Goal: Task Accomplishment & Management: Use online tool/utility

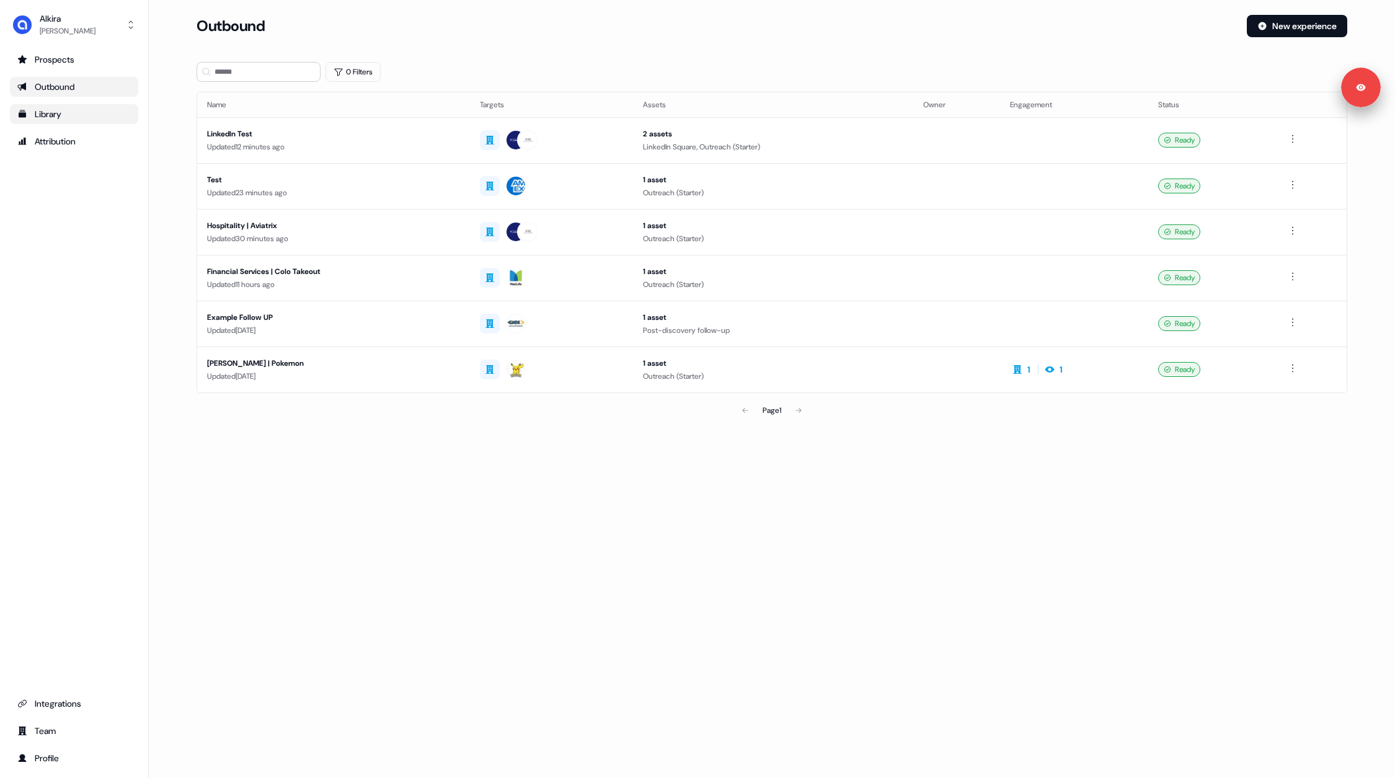
click at [55, 115] on div "Library" at bounding box center [73, 114] width 113 height 12
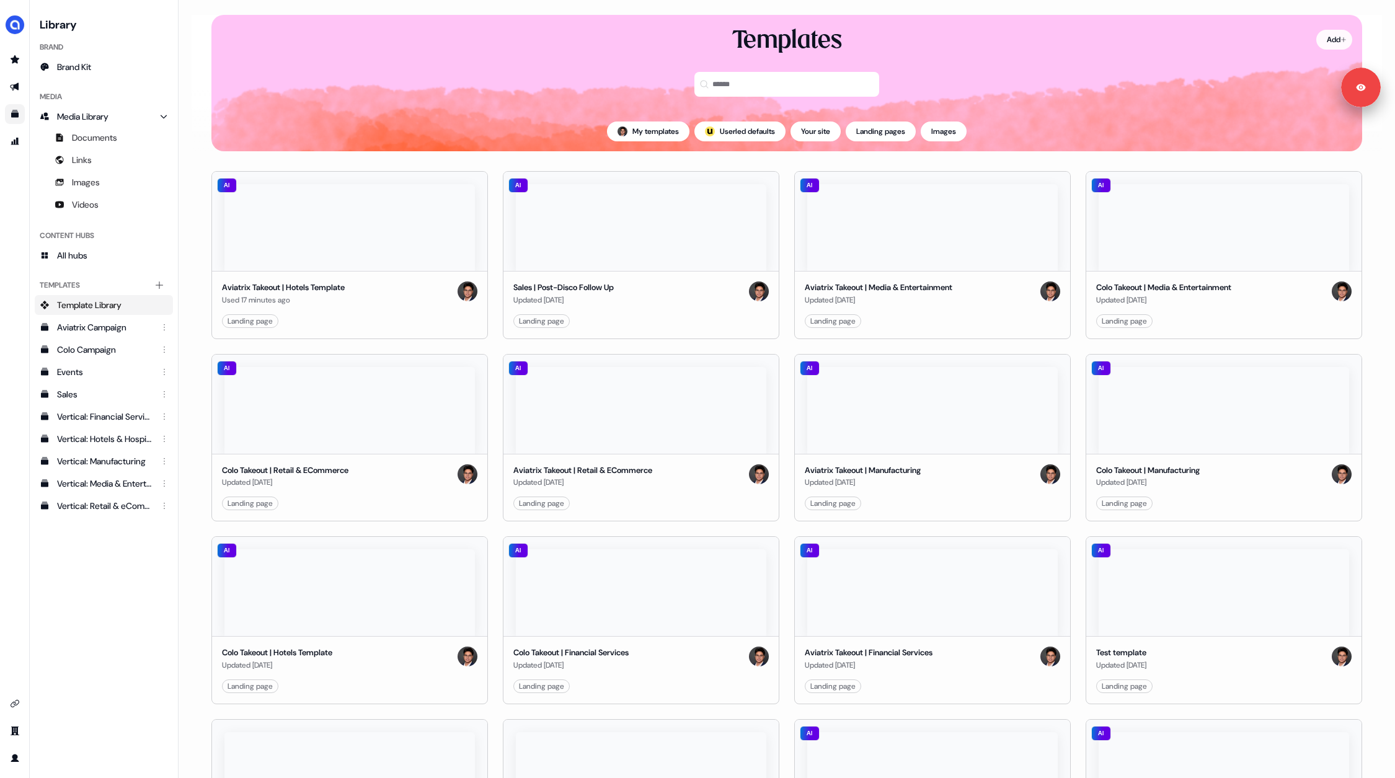
click at [1330, 34] on html "Signed in as [PERSON_NAME] Sign out For the best experience switch devices to a…" at bounding box center [697, 389] width 1395 height 778
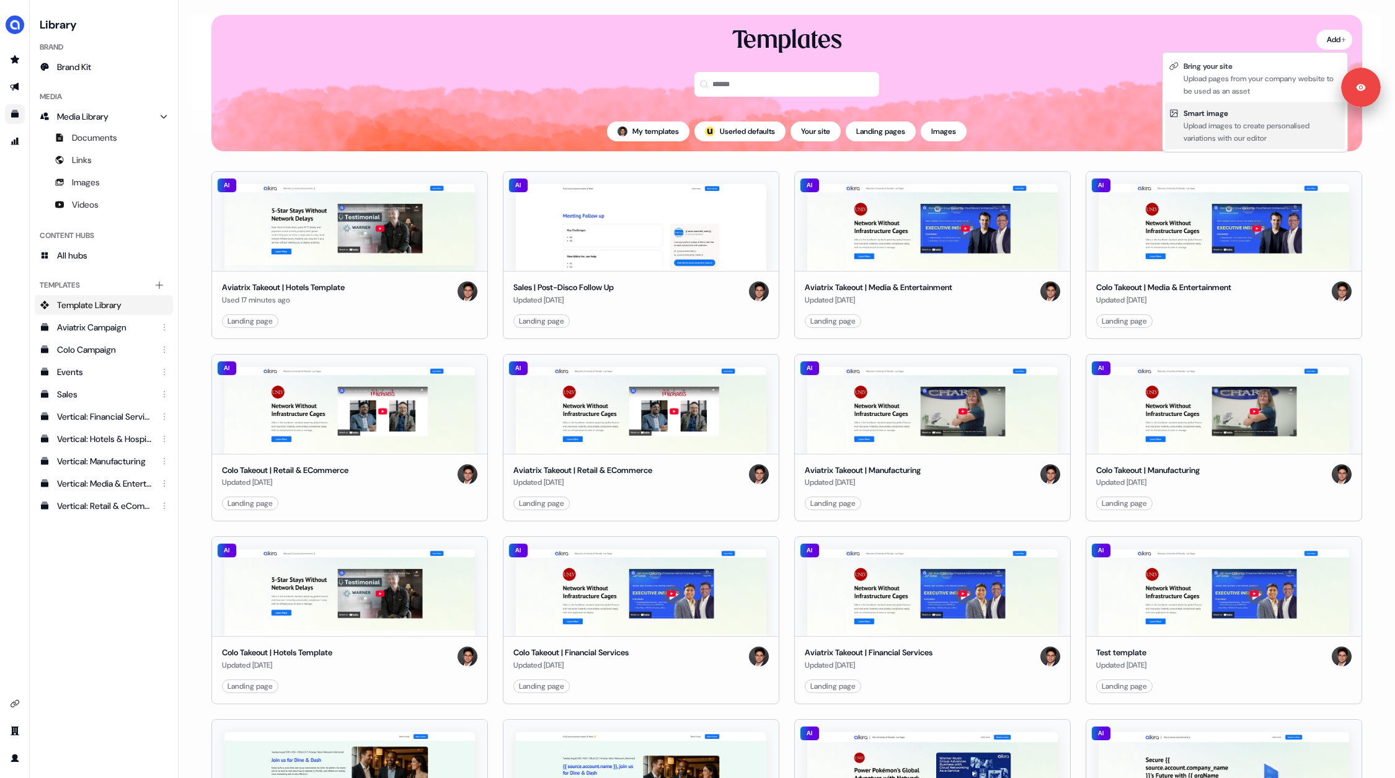
click at [1232, 120] on div "Upload images to create personalised variations with our editor" at bounding box center [1262, 132] width 157 height 25
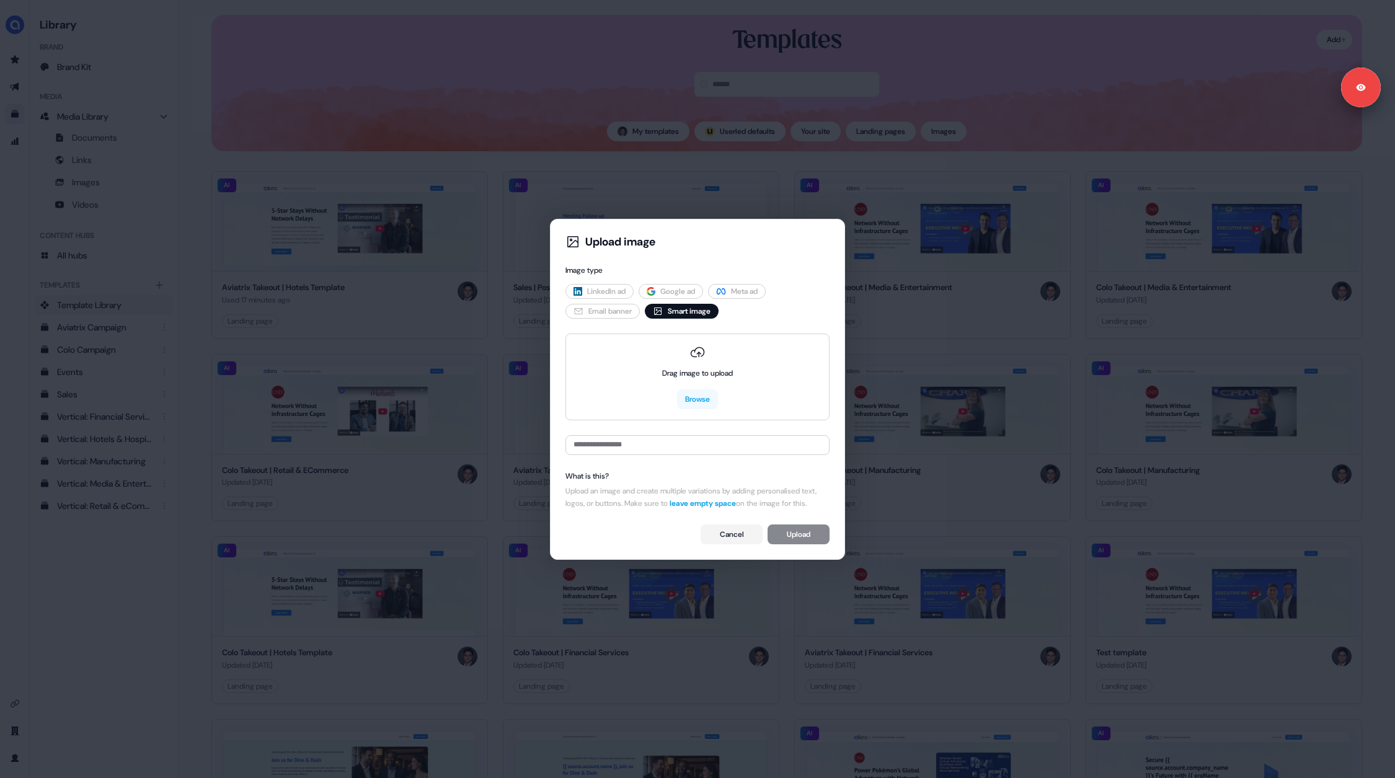
click at [597, 285] on span "LinkedIn ad" at bounding box center [606, 291] width 38 height 12
click at [726, 544] on button "Cancel" at bounding box center [732, 535] width 62 height 20
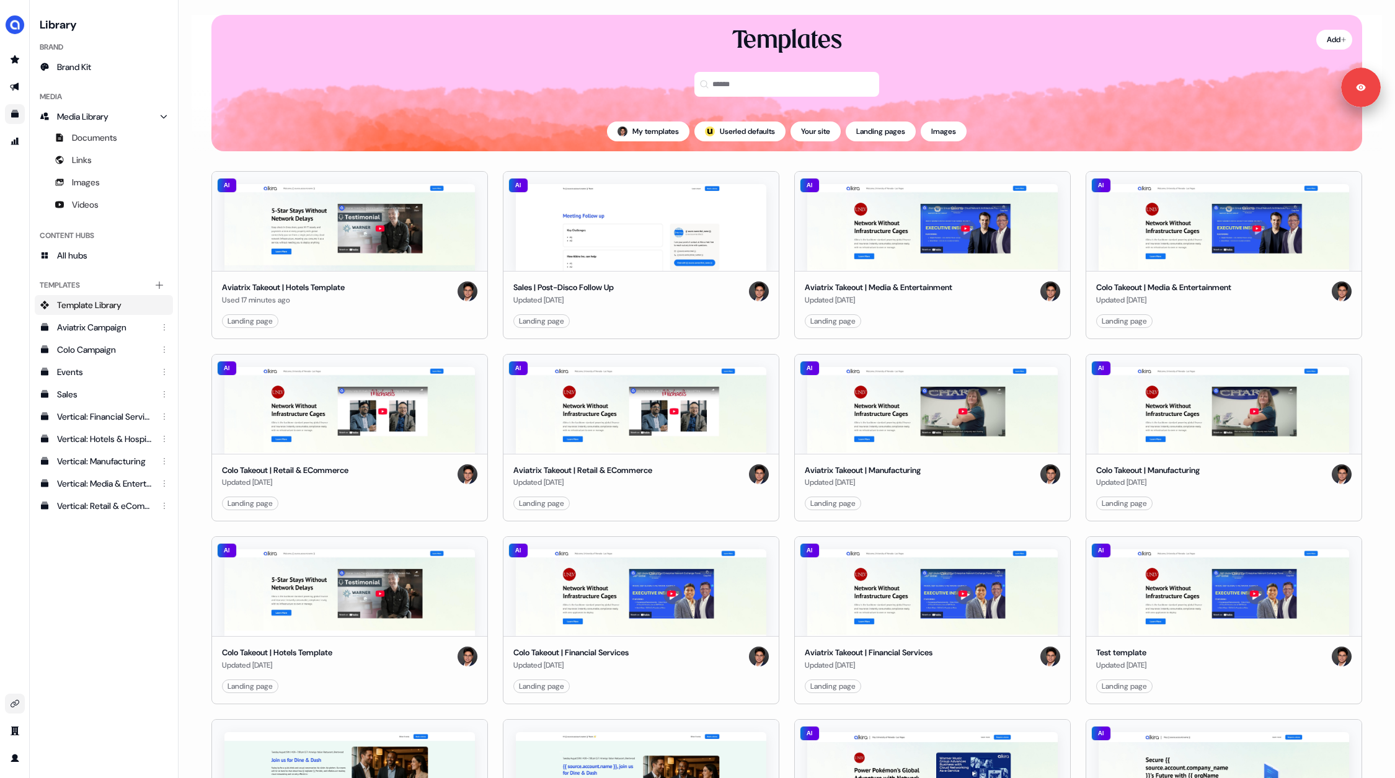
click at [15, 707] on icon "Go to integrations" at bounding box center [15, 704] width 10 height 10
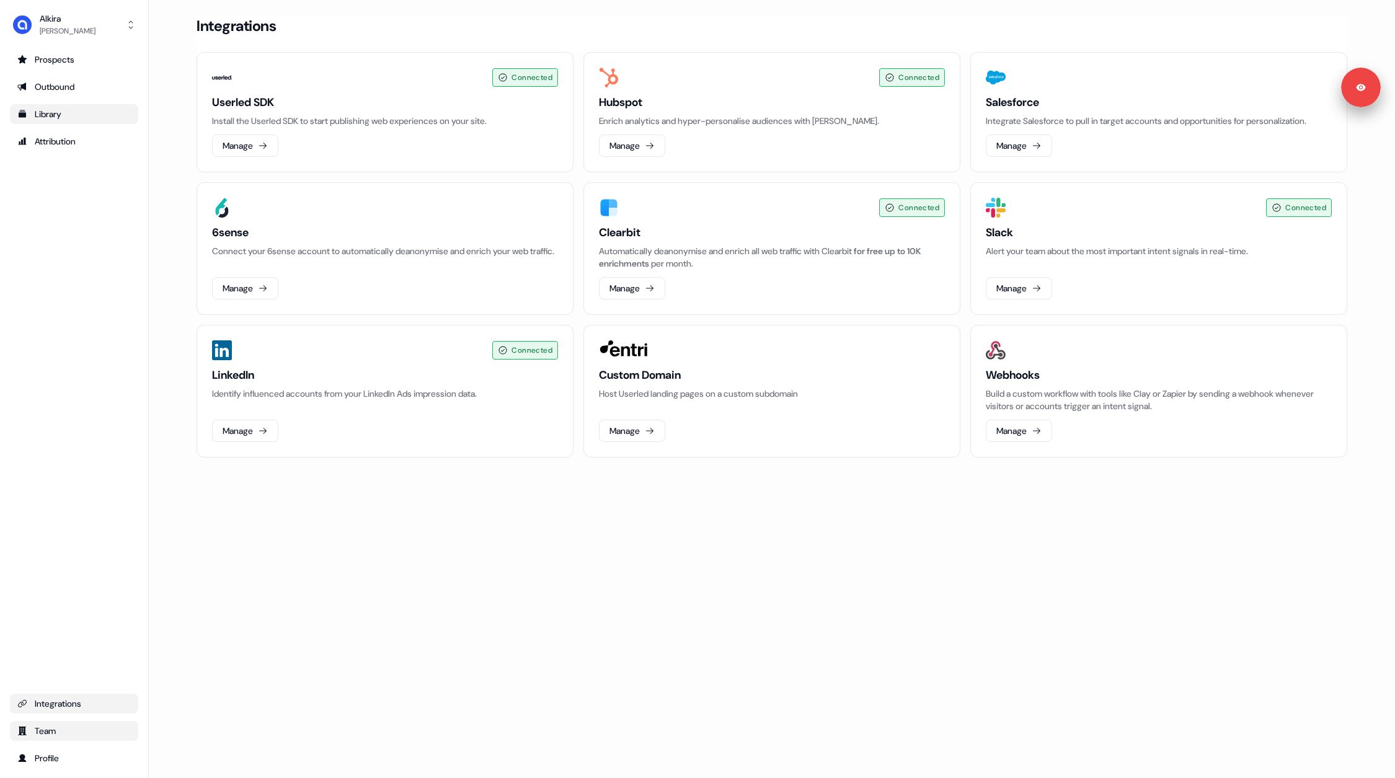
click at [48, 727] on div "Team" at bounding box center [73, 731] width 113 height 12
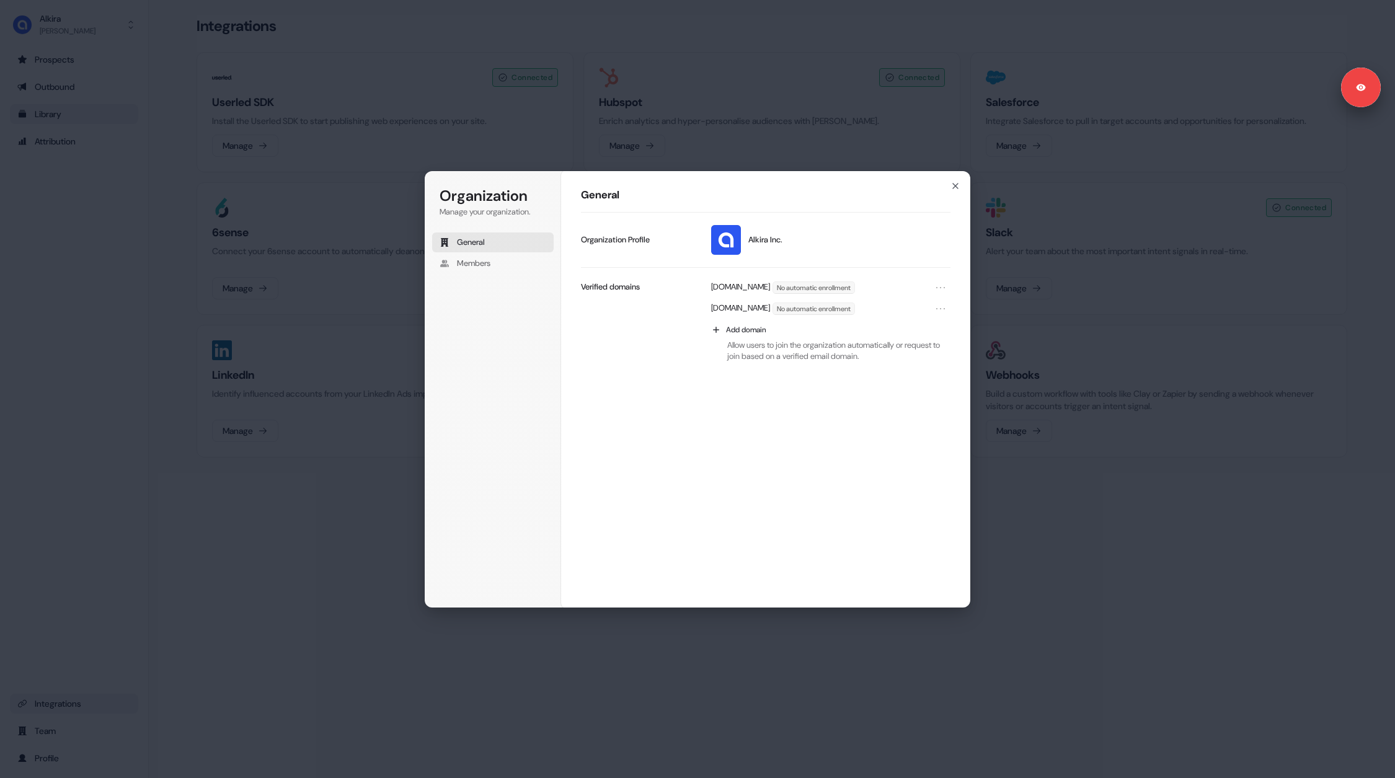
click at [43, 705] on div "Organization Manage your organization. General Members Organization General Alk…" at bounding box center [697, 389] width 1395 height 778
click at [43, 705] on div "Integrations" at bounding box center [73, 704] width 113 height 12
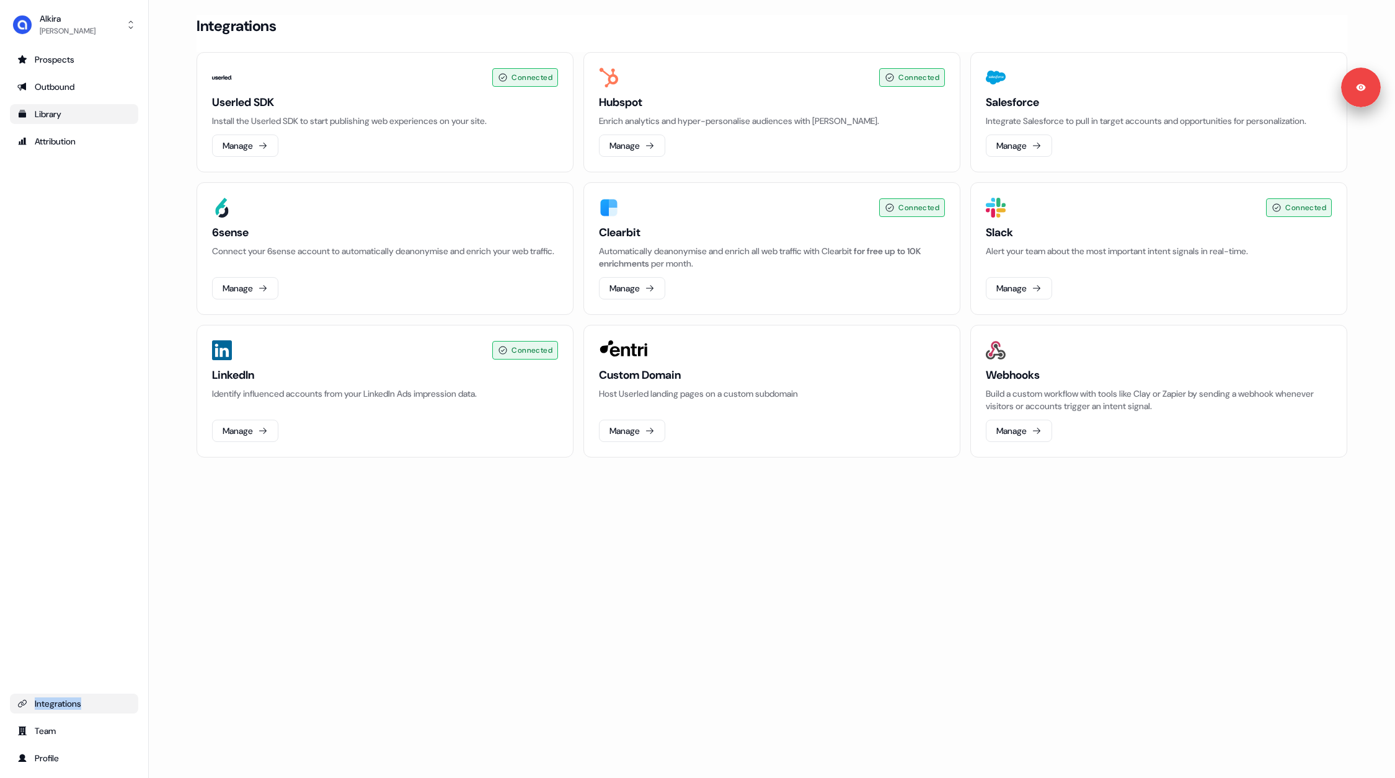
drag, startPoint x: 624, startPoint y: 144, endPoint x: 397, endPoint y: 556, distance: 470.1
click at [397, 556] on div "Loading... Integrations Connected Userled SDK Install the Userled SDK to start …" at bounding box center [772, 389] width 1246 height 778
click at [629, 146] on button "Manage" at bounding box center [632, 146] width 66 height 22
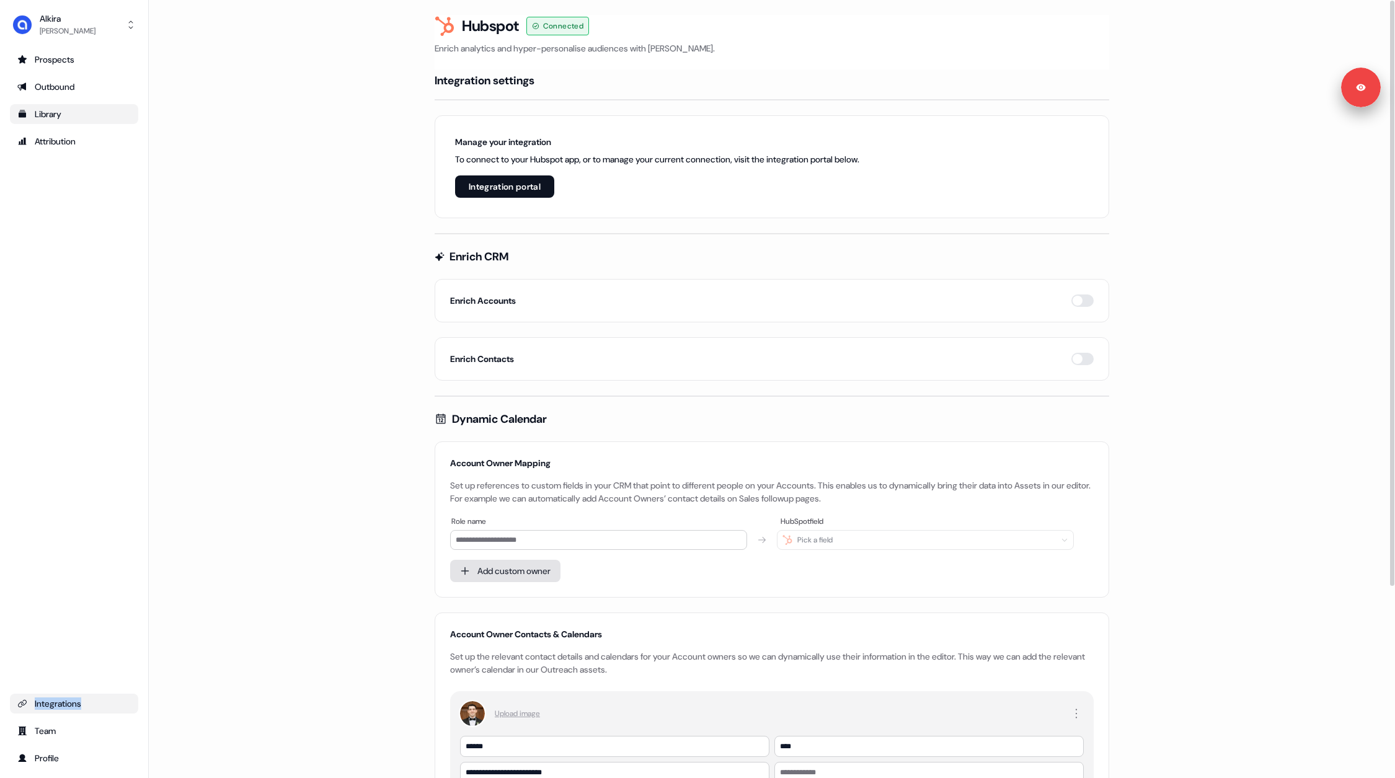
scroll to position [254, 0]
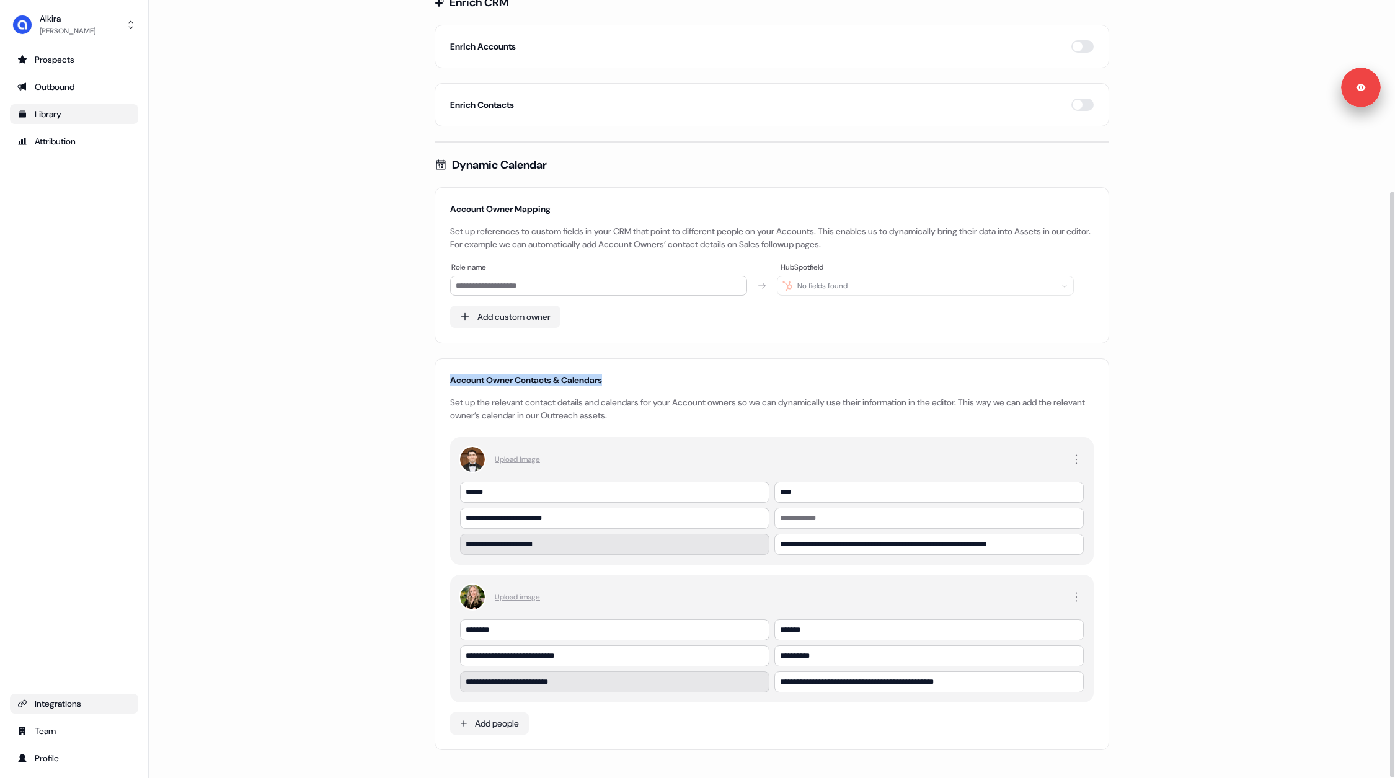
drag, startPoint x: 451, startPoint y: 374, endPoint x: 671, endPoint y: 373, distance: 220.1
click at [671, 374] on div "Account Owner Contacts & Calendars" at bounding box center [772, 380] width 644 height 12
click at [396, 443] on main "**********" at bounding box center [772, 273] width 1246 height 1024
click at [496, 724] on html "**********" at bounding box center [697, 389] width 1395 height 778
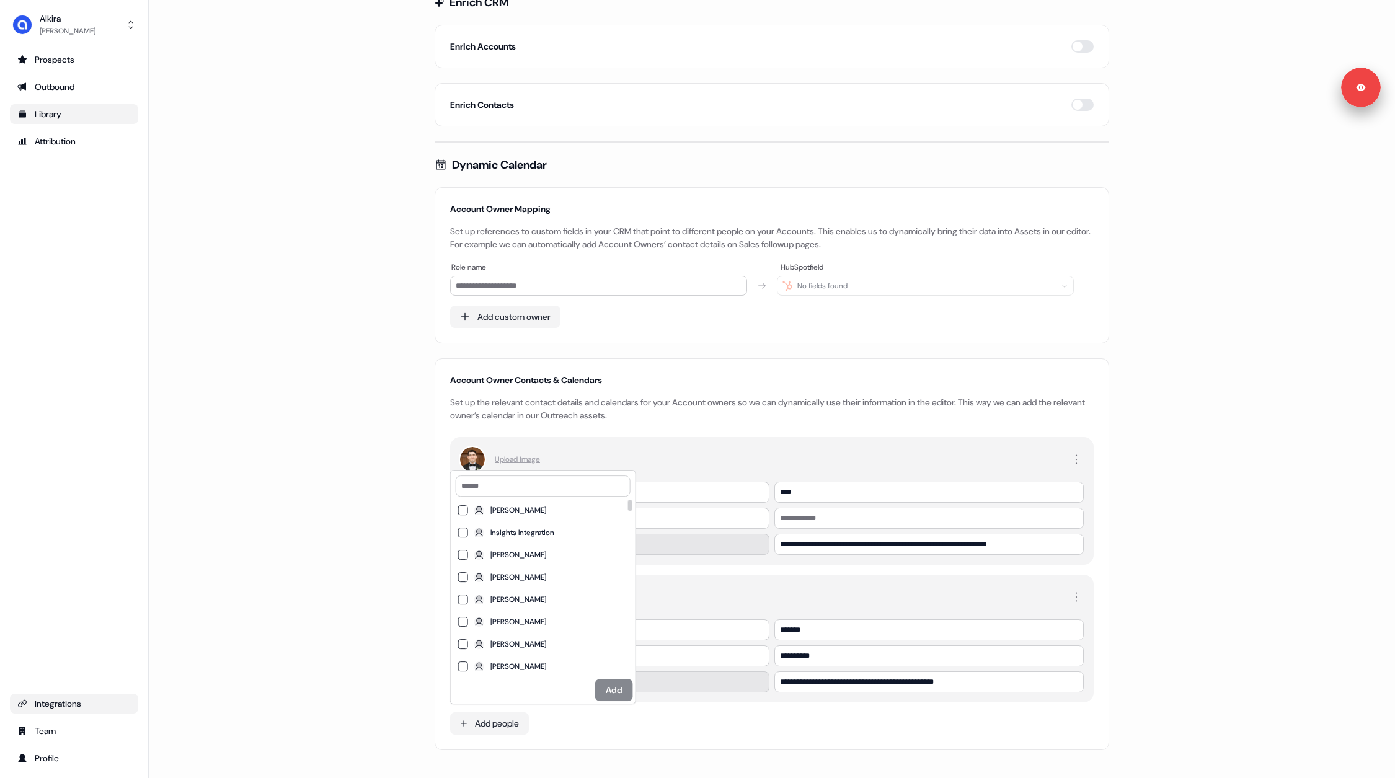
click at [407, 562] on html "**********" at bounding box center [697, 389] width 1395 height 778
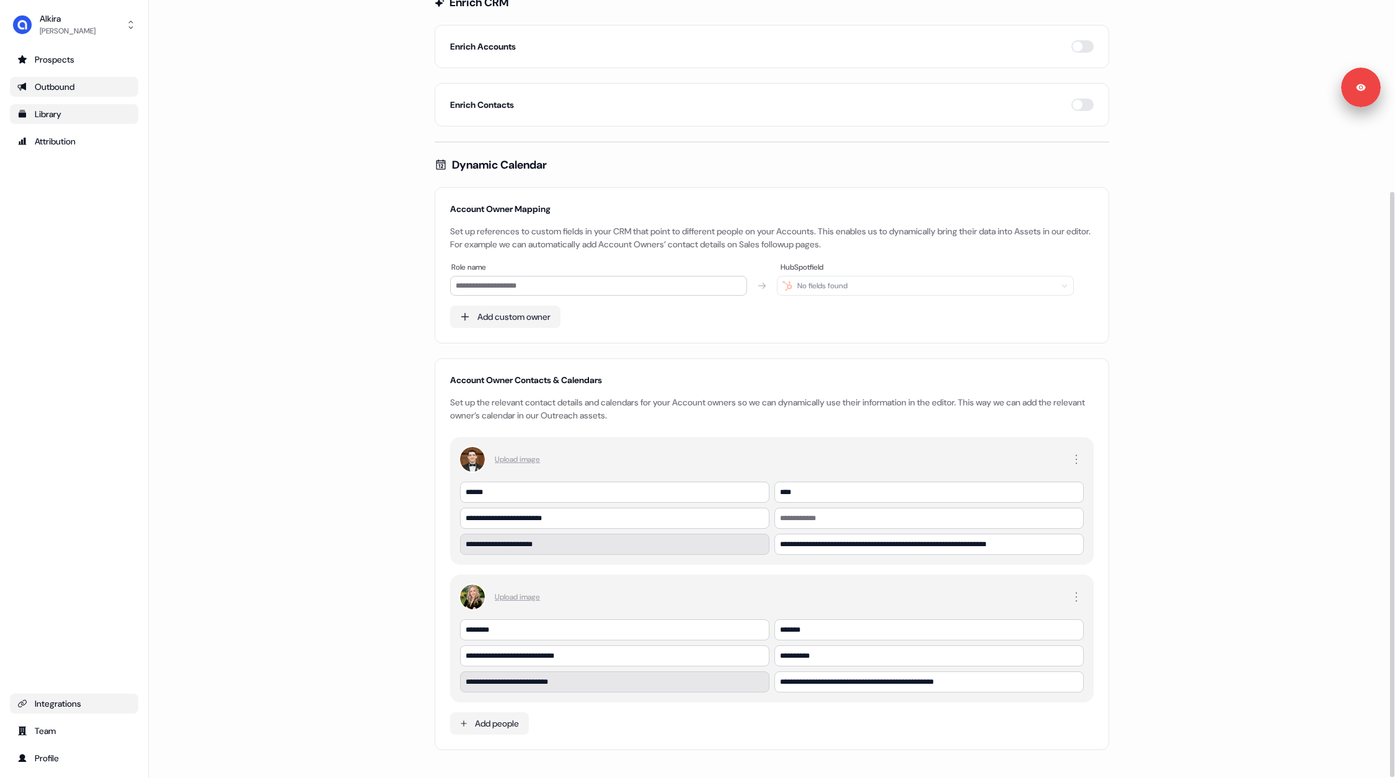
click at [49, 91] on div "Outbound" at bounding box center [73, 87] width 113 height 12
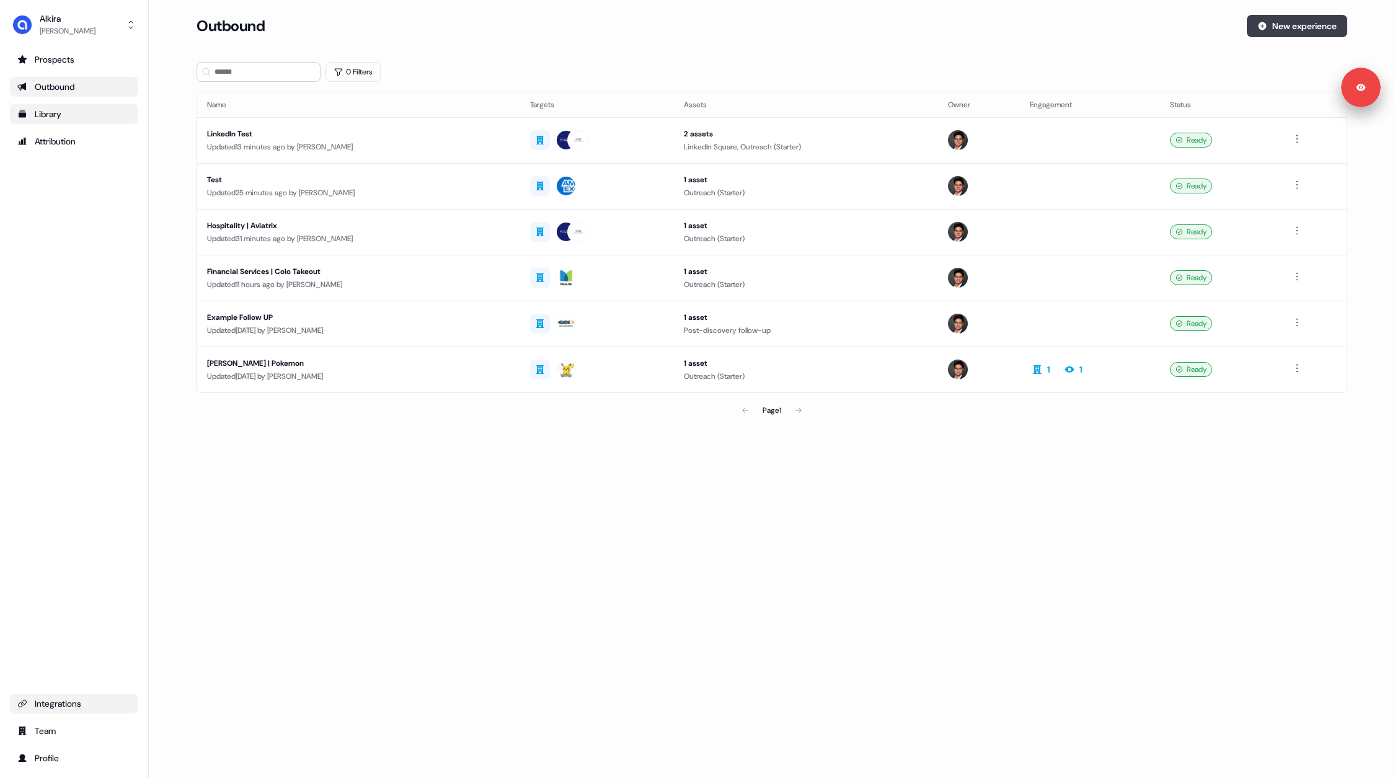
click at [1283, 17] on button "New experience" at bounding box center [1297, 26] width 100 height 22
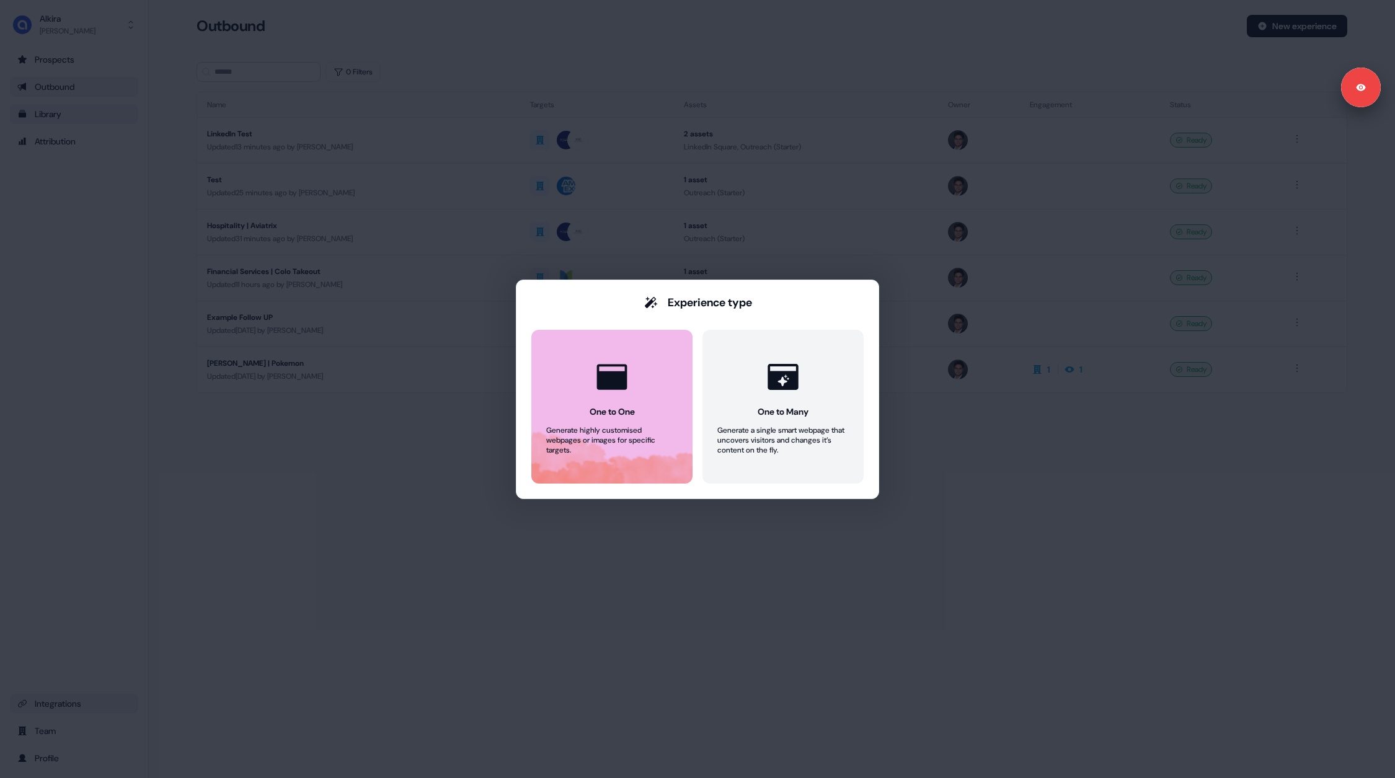
click at [648, 367] on button "One to One Generate highly customised webpages or images for specific targets." at bounding box center [611, 407] width 161 height 154
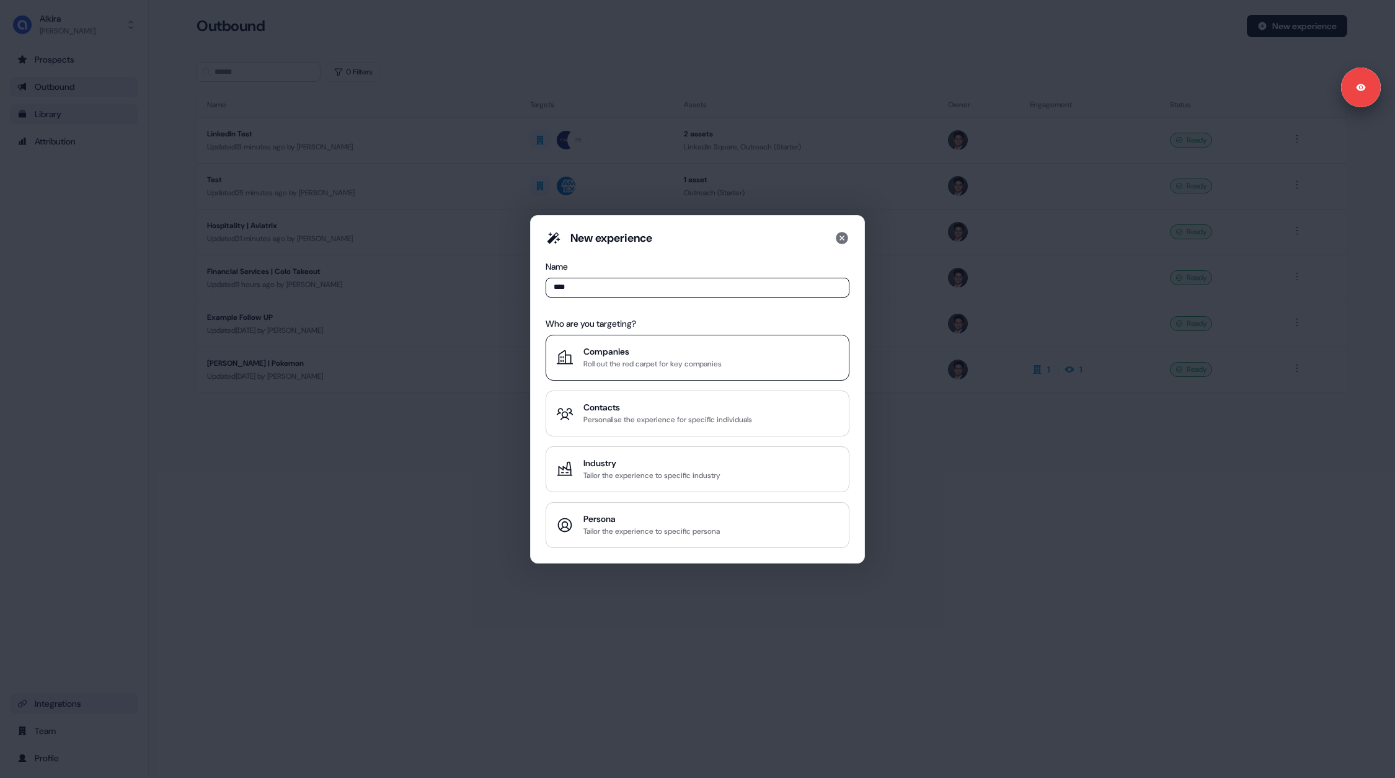
type input "****"
click at [621, 368] on div "Roll out the red carpet for key companies" at bounding box center [652, 364] width 138 height 12
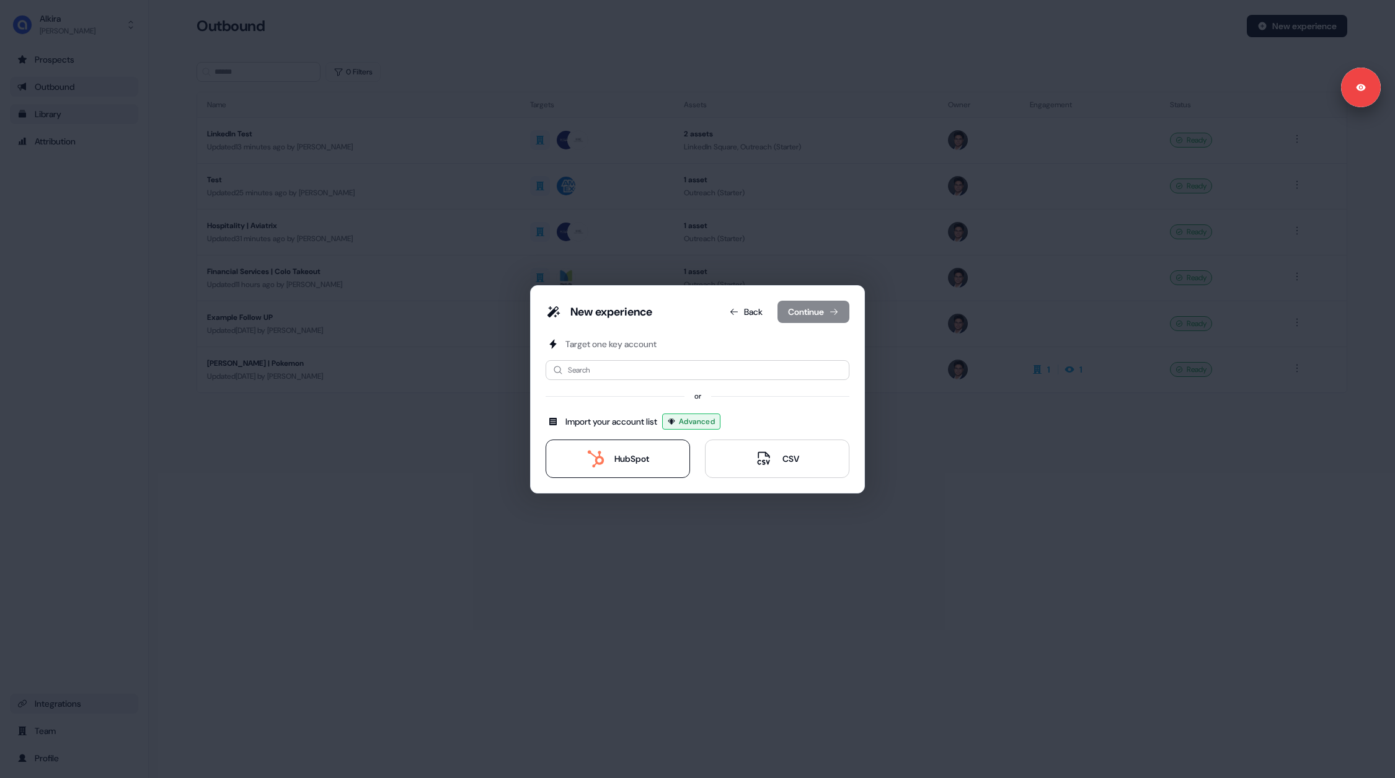
click at [636, 456] on div "HubSpot" at bounding box center [631, 459] width 35 height 12
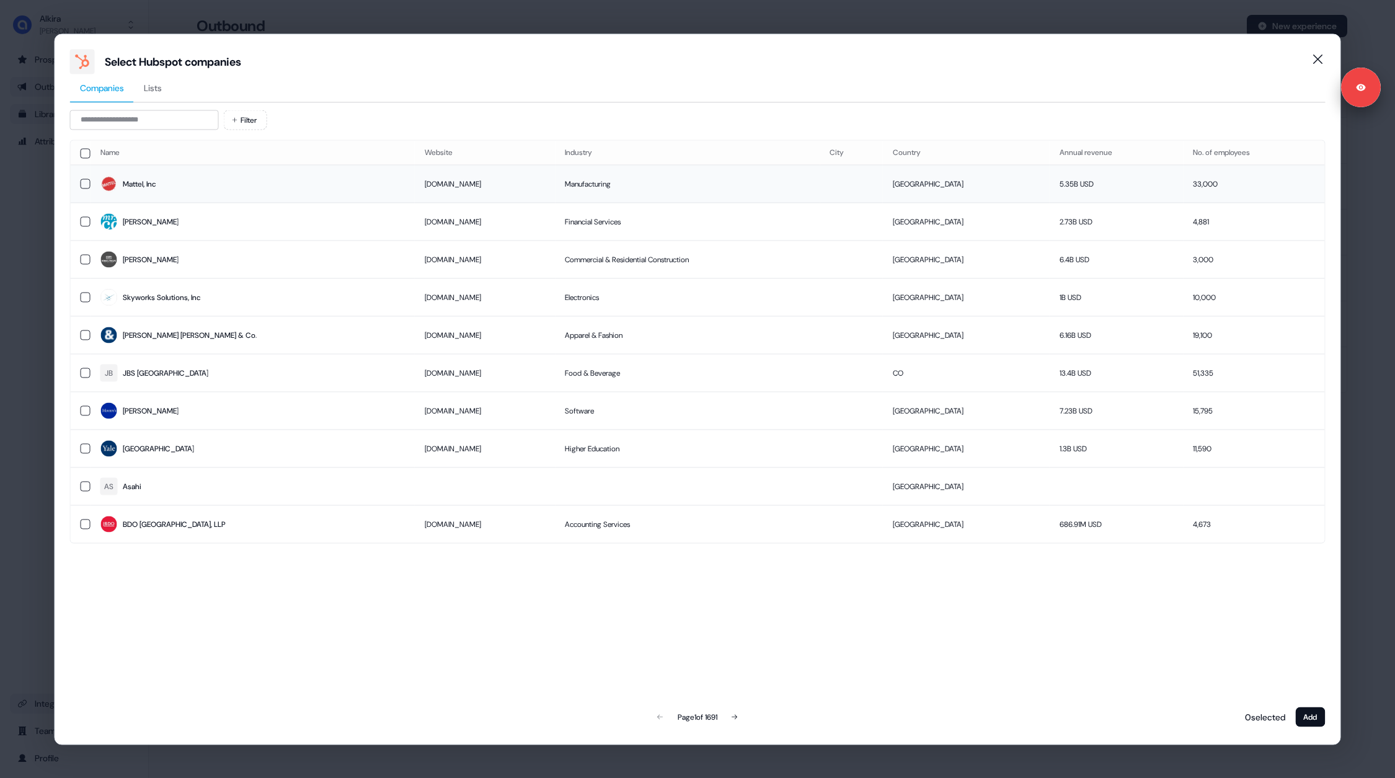
click at [87, 187] on button "button" at bounding box center [86, 184] width 10 height 10
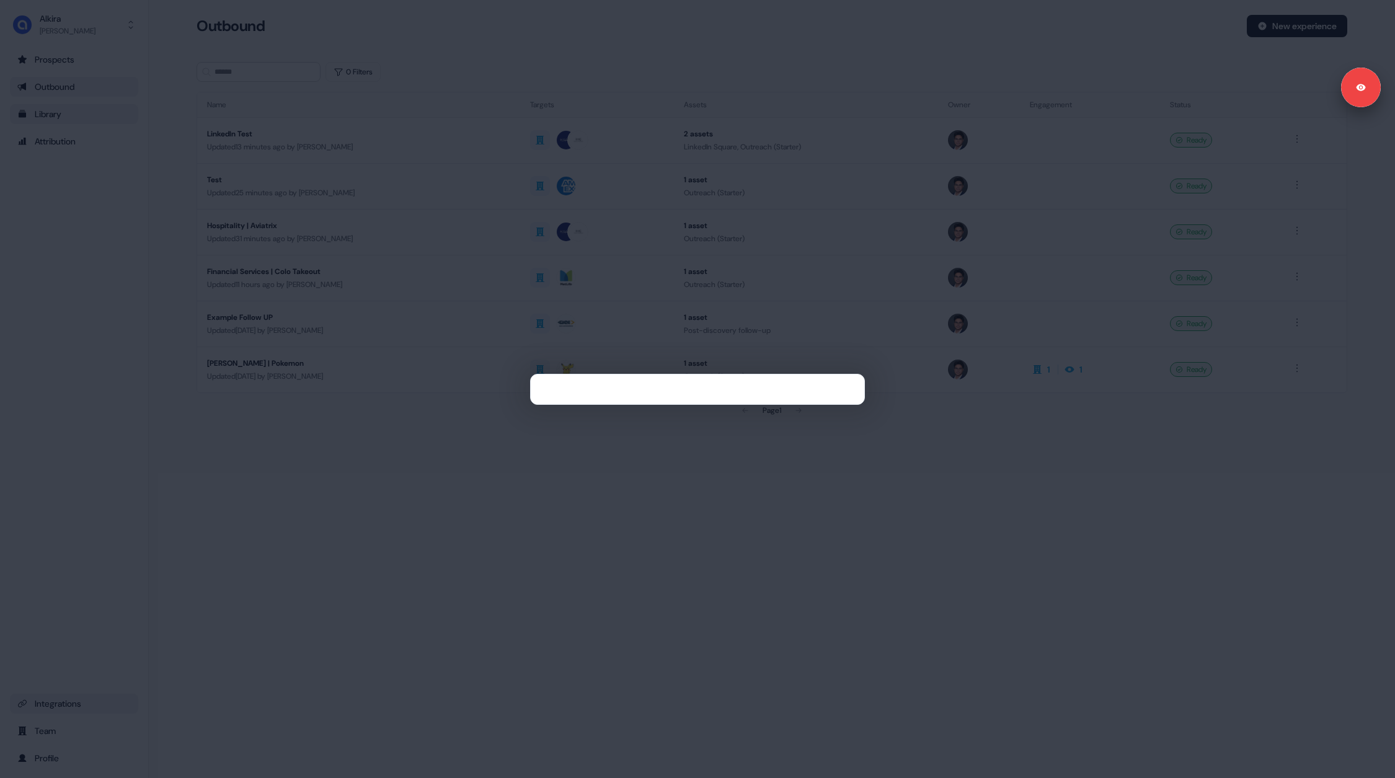
click at [17, 298] on div at bounding box center [697, 389] width 1395 height 778
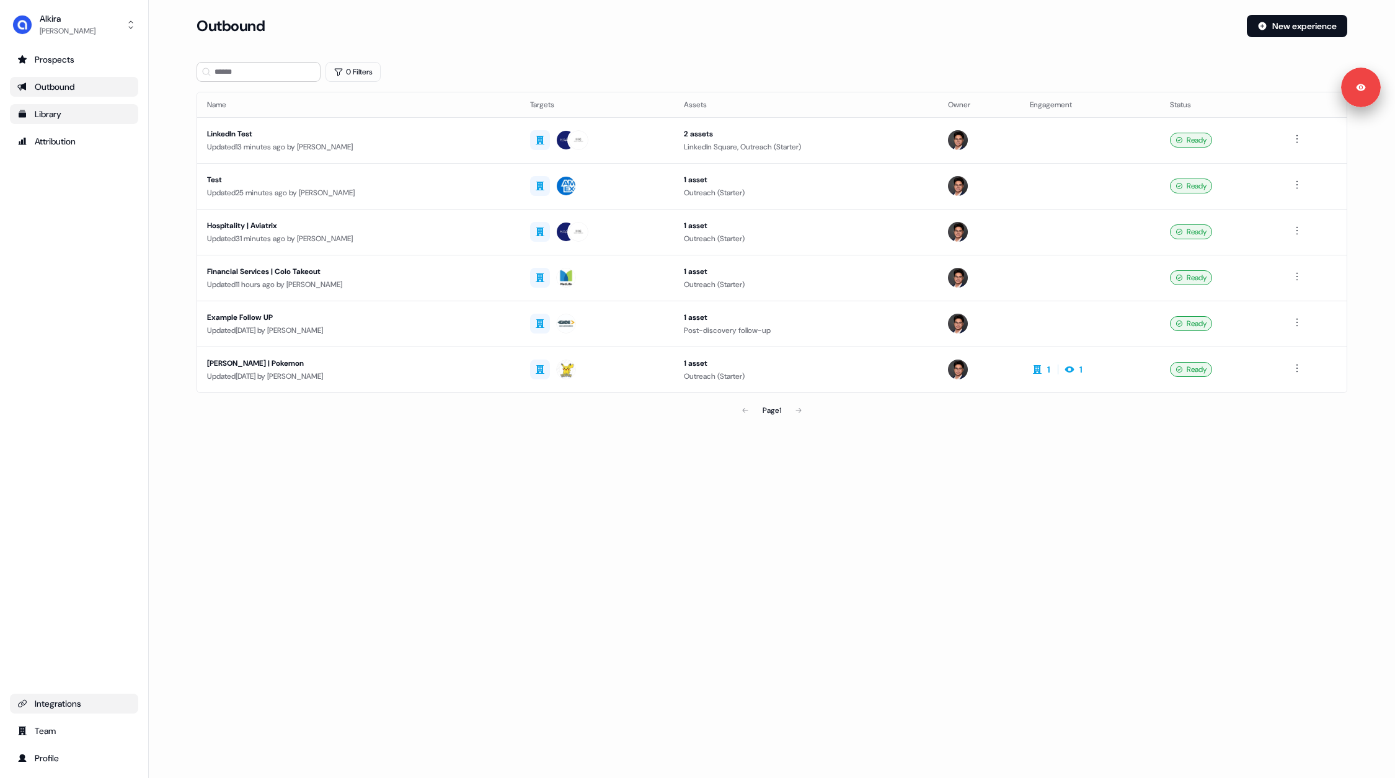
click at [68, 109] on div "Library" at bounding box center [73, 114] width 113 height 12
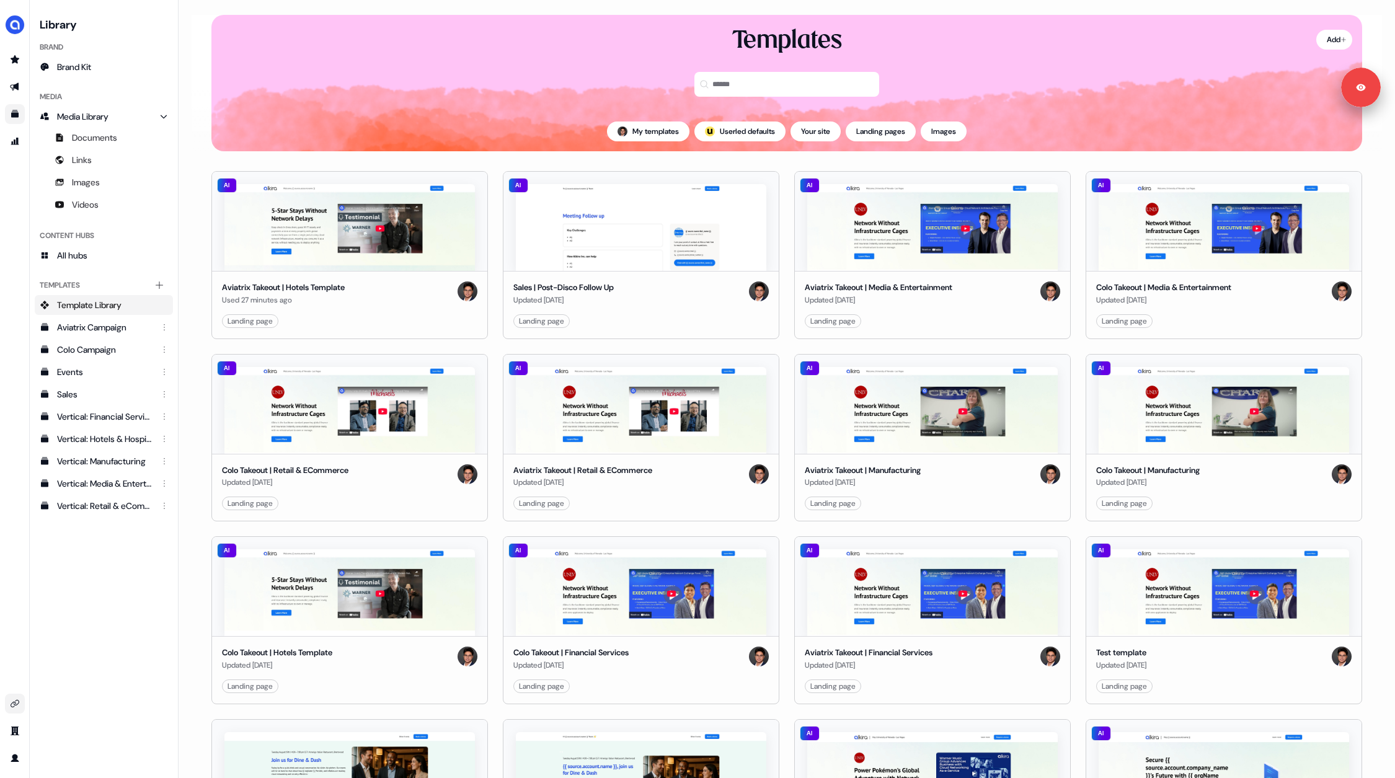
click at [454, 68] on div "Templates" at bounding box center [786, 68] width 1151 height 87
click at [192, 144] on div "Add Templates My templates ; Userled defaults Your site Landing pages Images" at bounding box center [787, 83] width 1190 height 136
click at [577, 133] on div "My templates ; Userled defaults Your site Landing pages Images" at bounding box center [786, 132] width 1151 height 40
click at [13, 19] on img "side nav menu" at bounding box center [15, 25] width 20 height 20
click at [20, 172] on div "Help documentation Feedback Logout" at bounding box center [15, 389] width 30 height 778
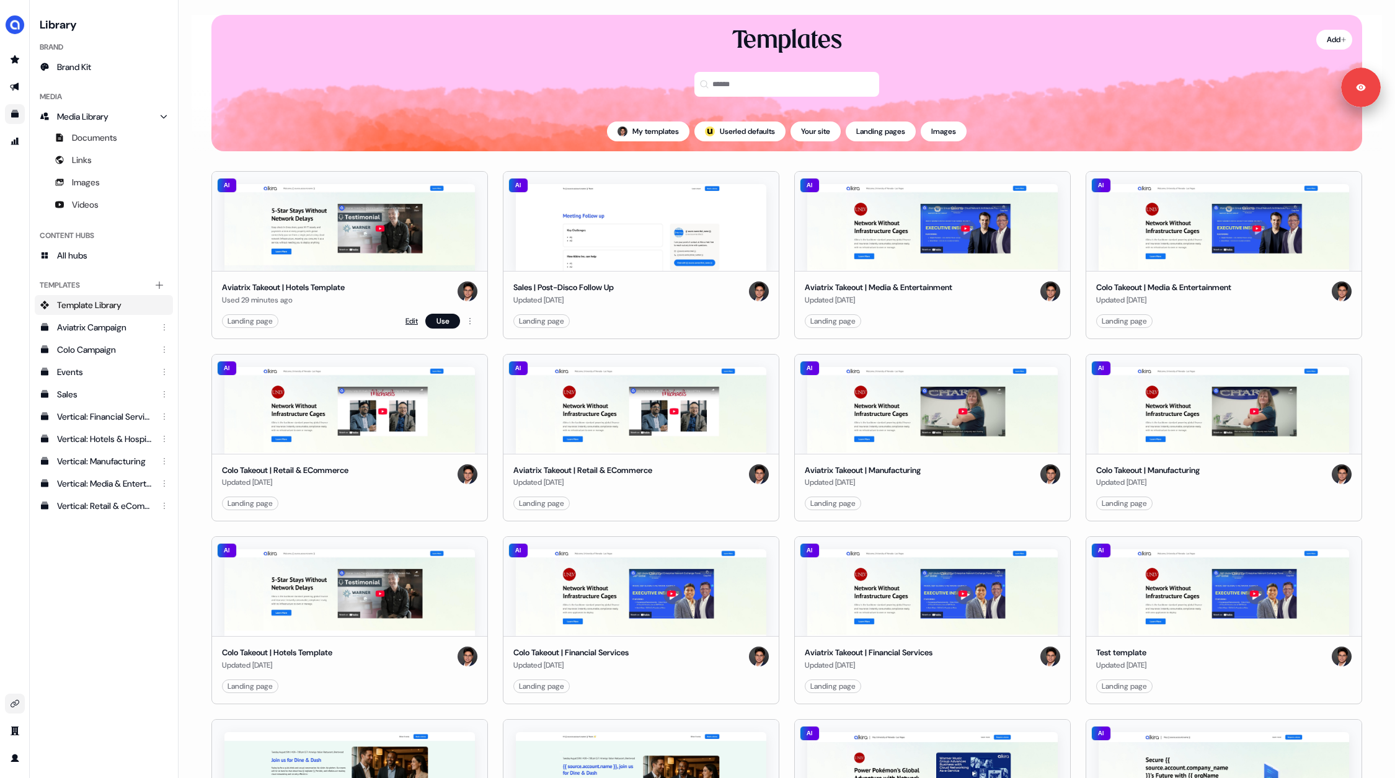
click at [408, 322] on link "Edit" at bounding box center [411, 321] width 12 height 12
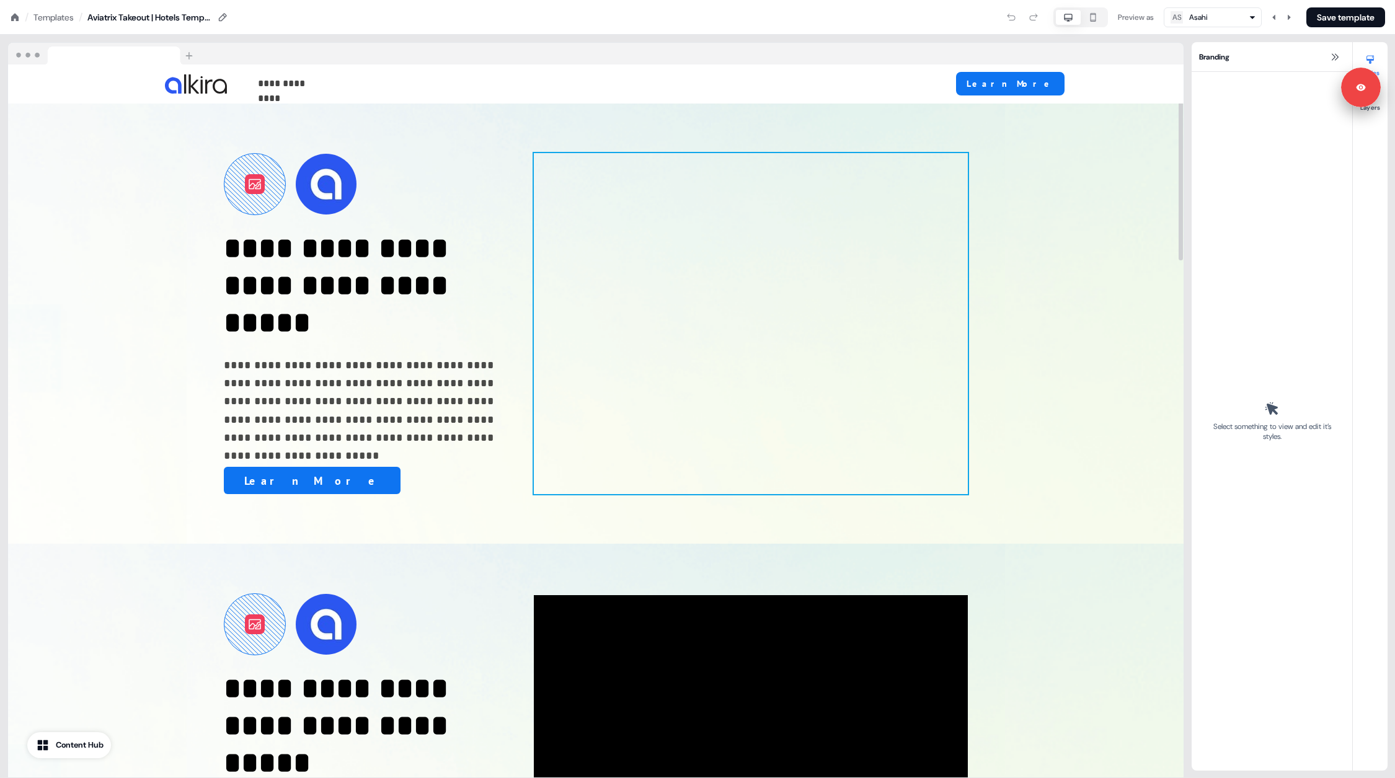
scroll to position [119, 0]
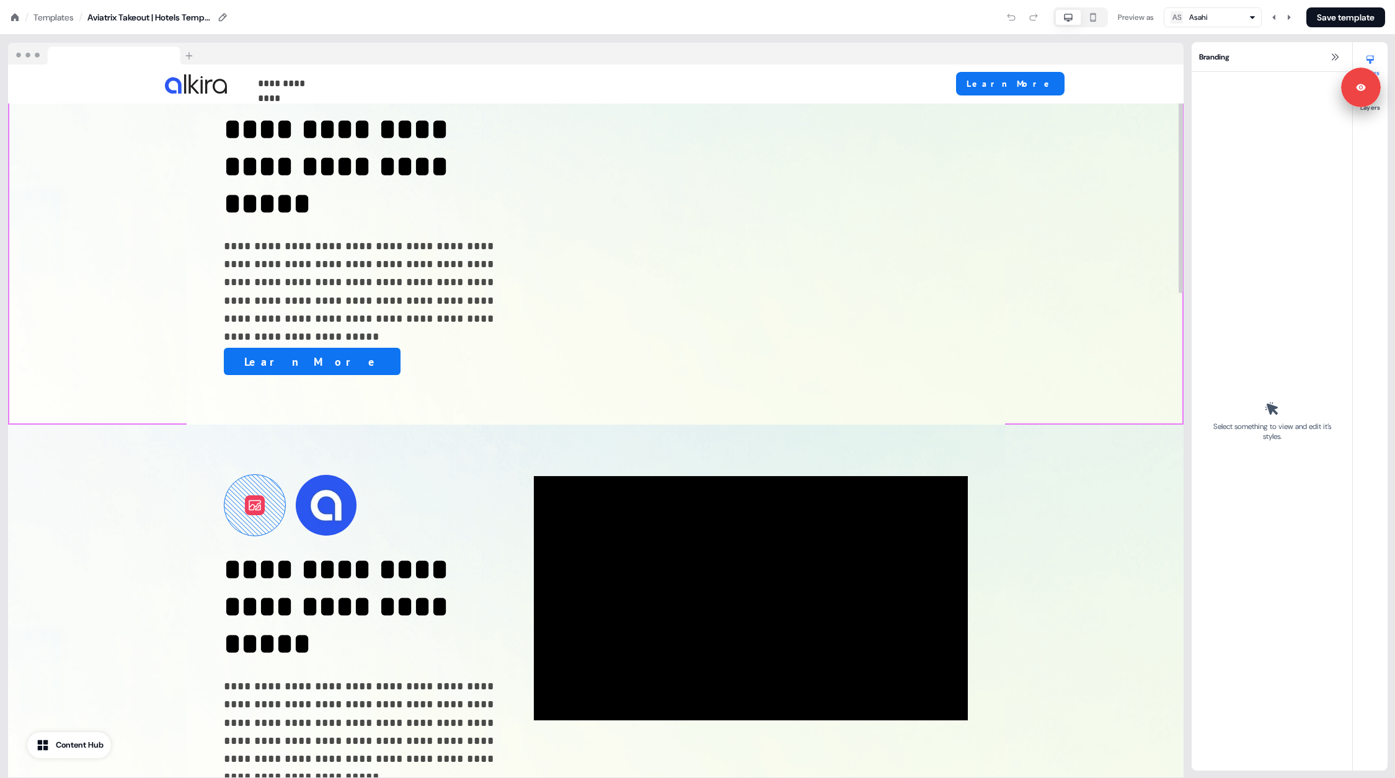
click at [1101, 262] on div "**********" at bounding box center [596, 204] width 1176 height 440
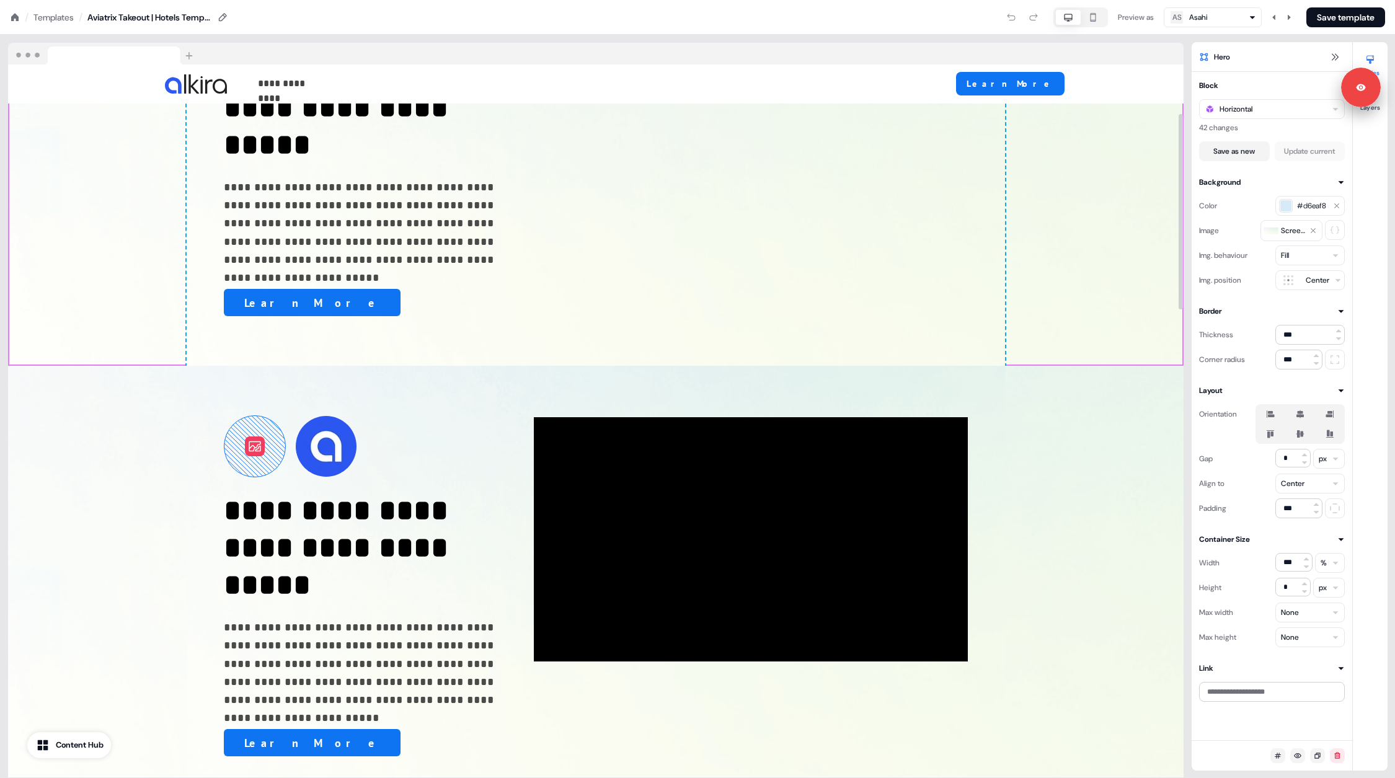
scroll to position [0, 0]
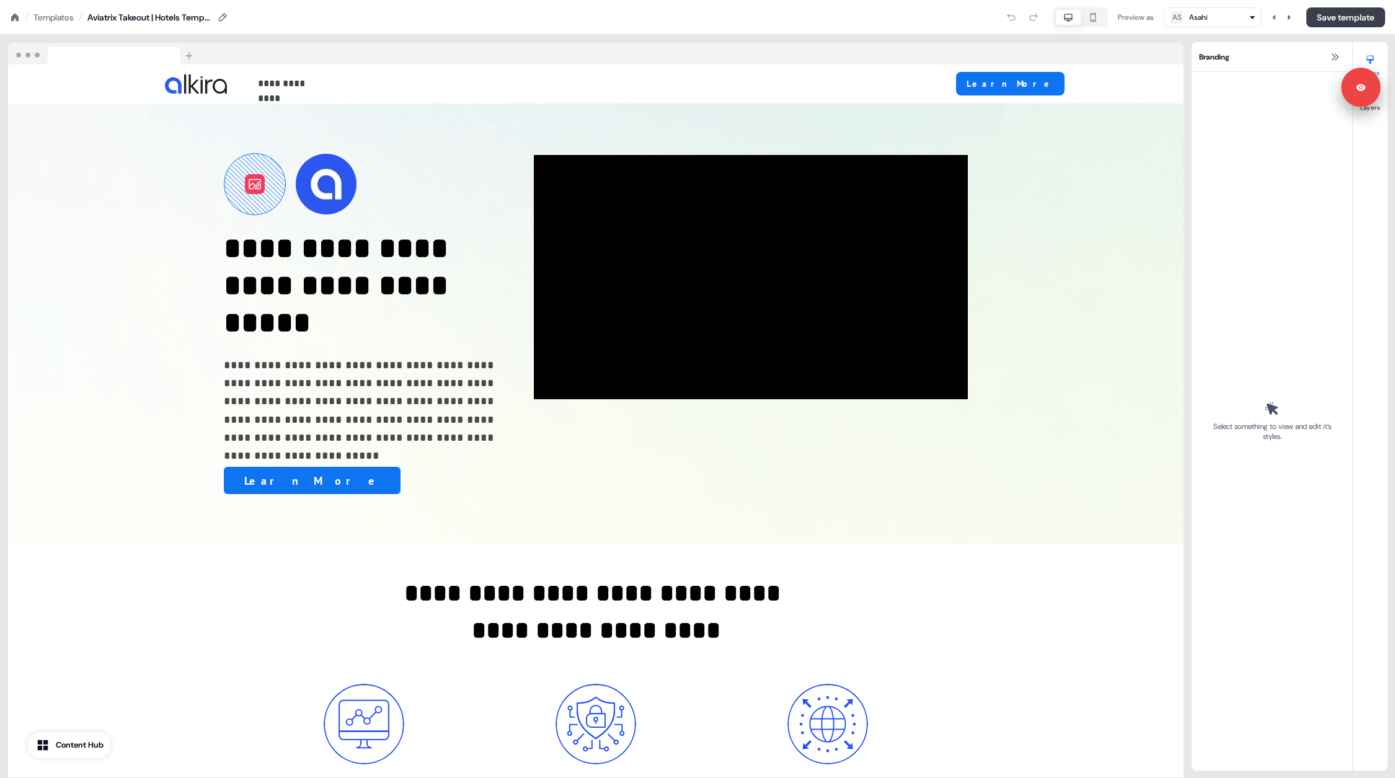
click at [1321, 14] on button "Save template" at bounding box center [1345, 17] width 79 height 20
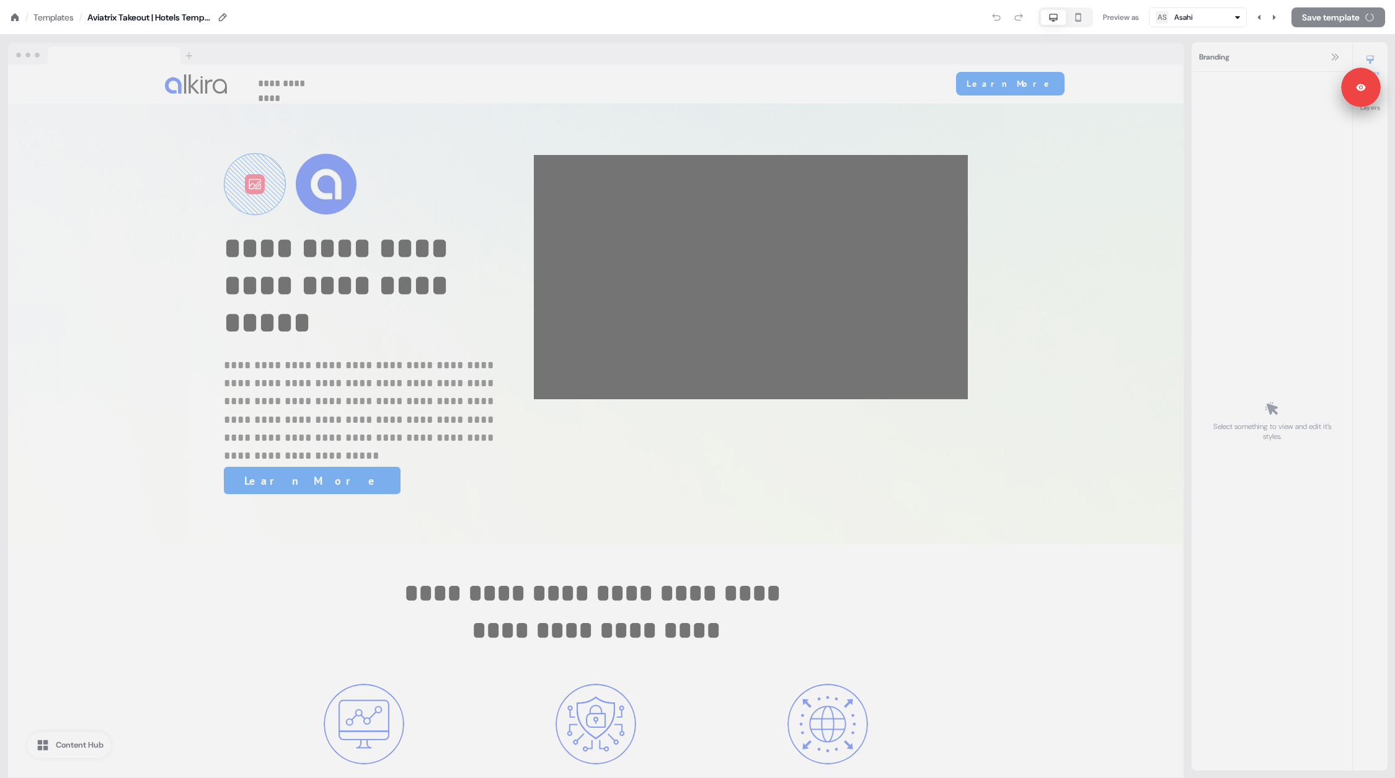
click at [707, 20] on div "Preview as AS Asahi Save template" at bounding box center [807, 17] width 1156 height 20
click at [711, 19] on div "Preview as AS Asahi Save template" at bounding box center [807, 17] width 1156 height 20
click at [725, 19] on div "Preview as AS Asahi Save template" at bounding box center [807, 17] width 1156 height 20
click at [1330, 58] on section "**********" at bounding box center [697, 389] width 1395 height 778
click at [720, 23] on div "Preview as AS Asahi Save template" at bounding box center [807, 17] width 1156 height 20
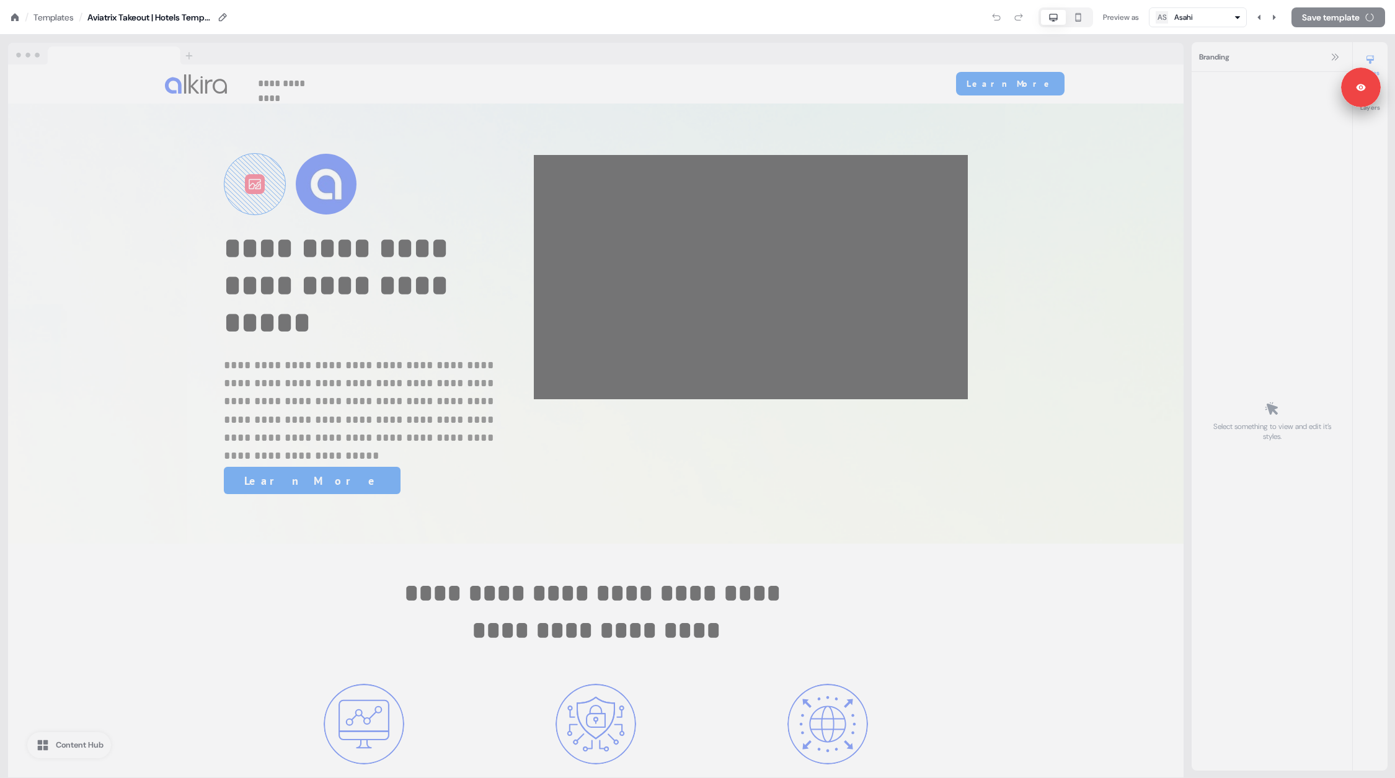
click at [717, 25] on div "Preview as AS Asahi Save template" at bounding box center [807, 17] width 1156 height 20
click at [717, 18] on div "Preview as AS Asahi Save template" at bounding box center [807, 17] width 1156 height 20
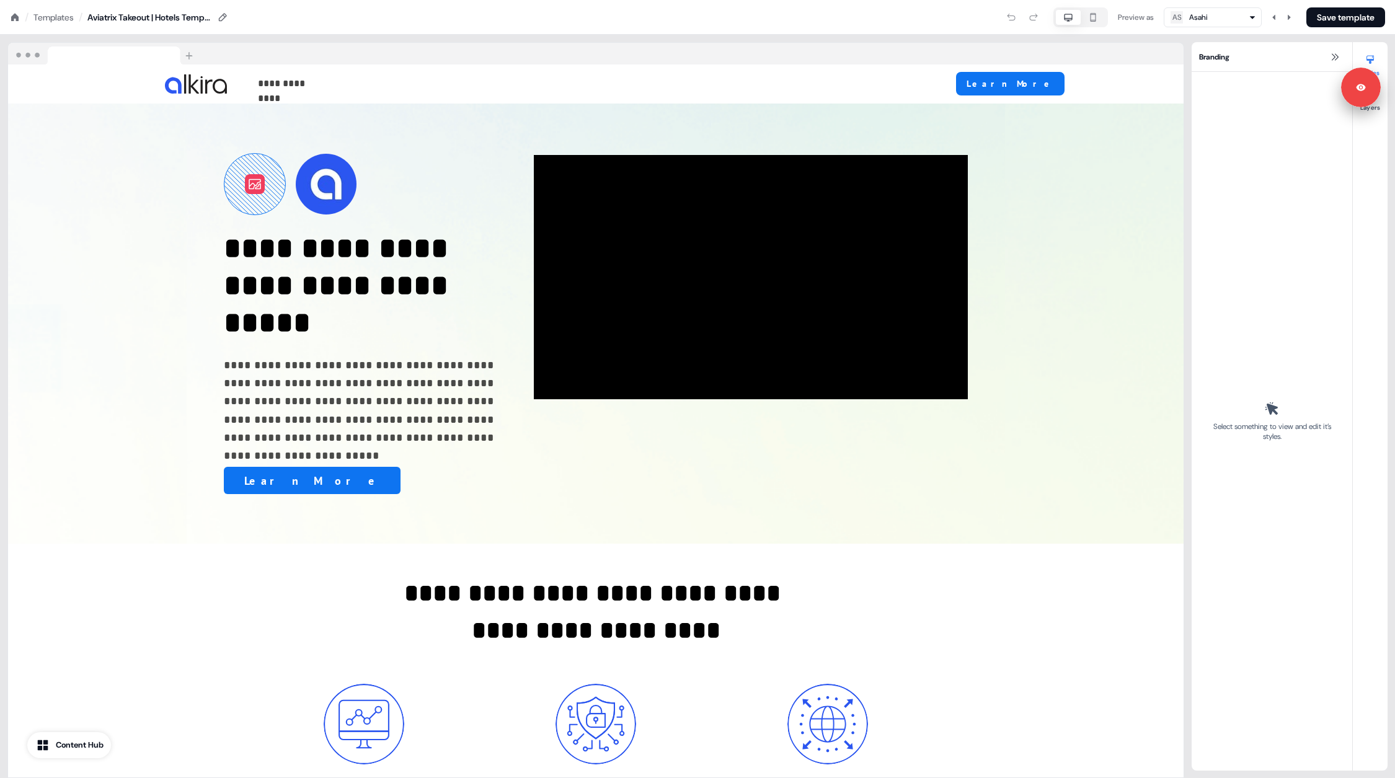
click at [9, 22] on nav "/ Templates / Aviatrix Takeout | Hotels Template Preview as AS Asahi Save templ…" at bounding box center [697, 17] width 1395 height 35
click at [14, 14] on icon at bounding box center [14, 16] width 7 height 7
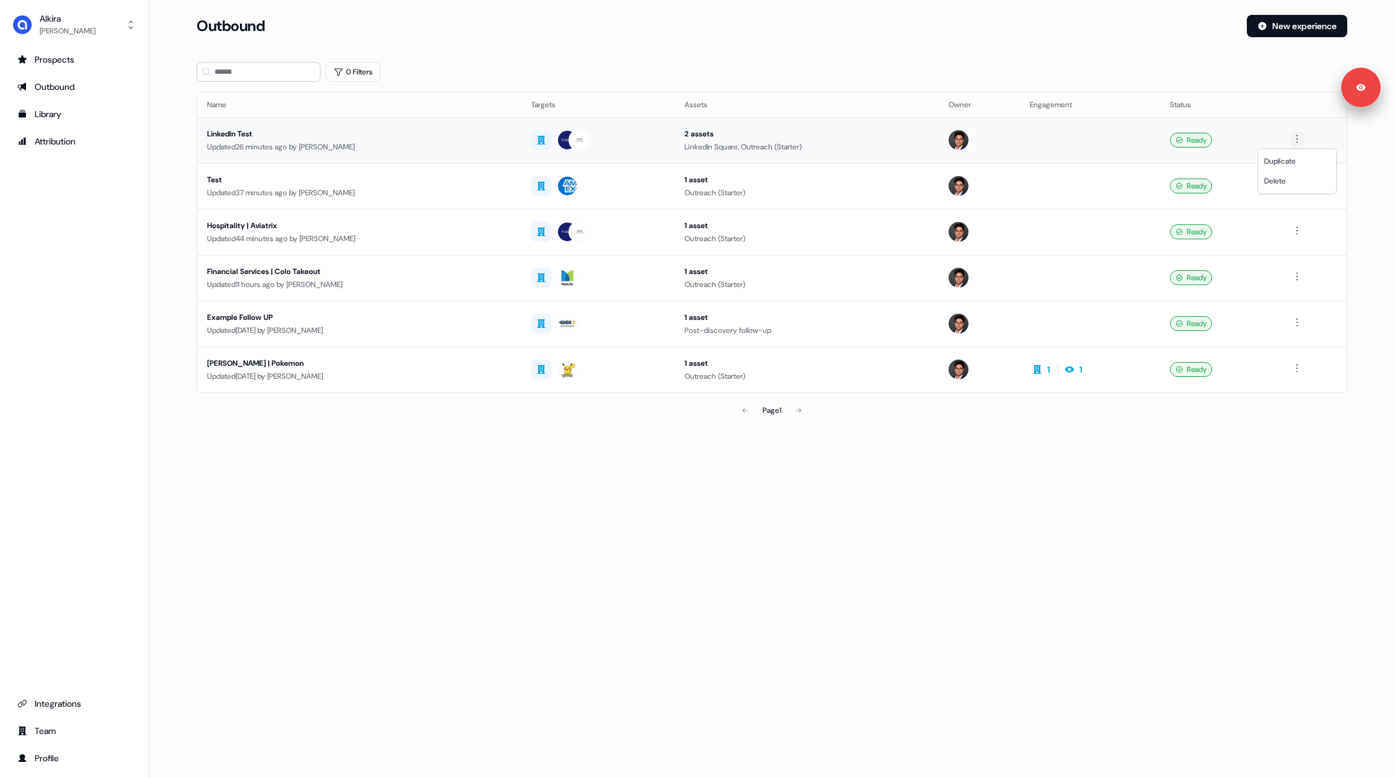
click at [1299, 138] on html "Signed in as [PERSON_NAME] Sign out For the best experience switch devices to a…" at bounding box center [697, 389] width 1395 height 778
click at [1314, 184] on div "Delete" at bounding box center [1297, 181] width 73 height 20
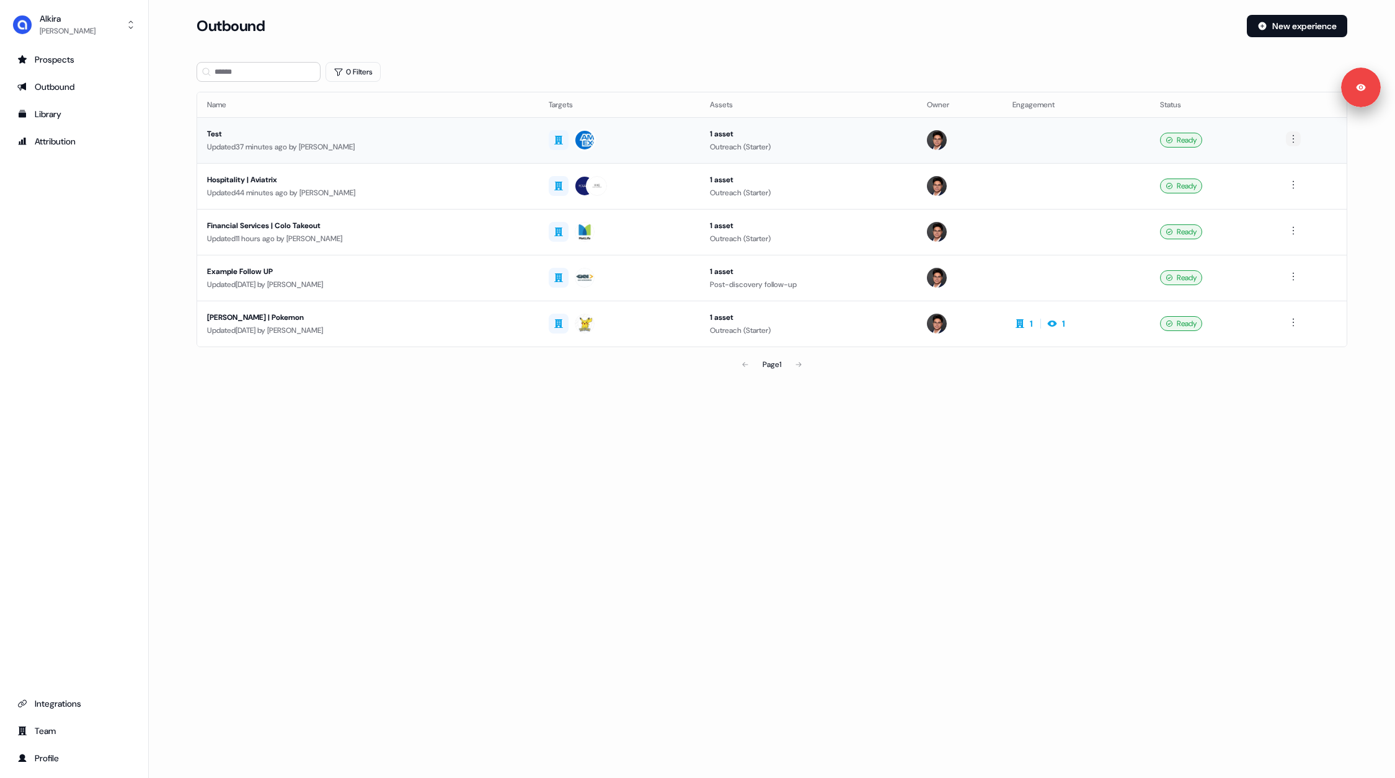
click at [1293, 139] on html "Signed in as [PERSON_NAME] Sign out For the best experience switch devices to a…" at bounding box center [697, 389] width 1395 height 778
click at [1279, 183] on span "Delete" at bounding box center [1271, 181] width 22 height 10
click at [461, 141] on div "Updated 44 minutes ago by [PERSON_NAME]" at bounding box center [368, 147] width 322 height 12
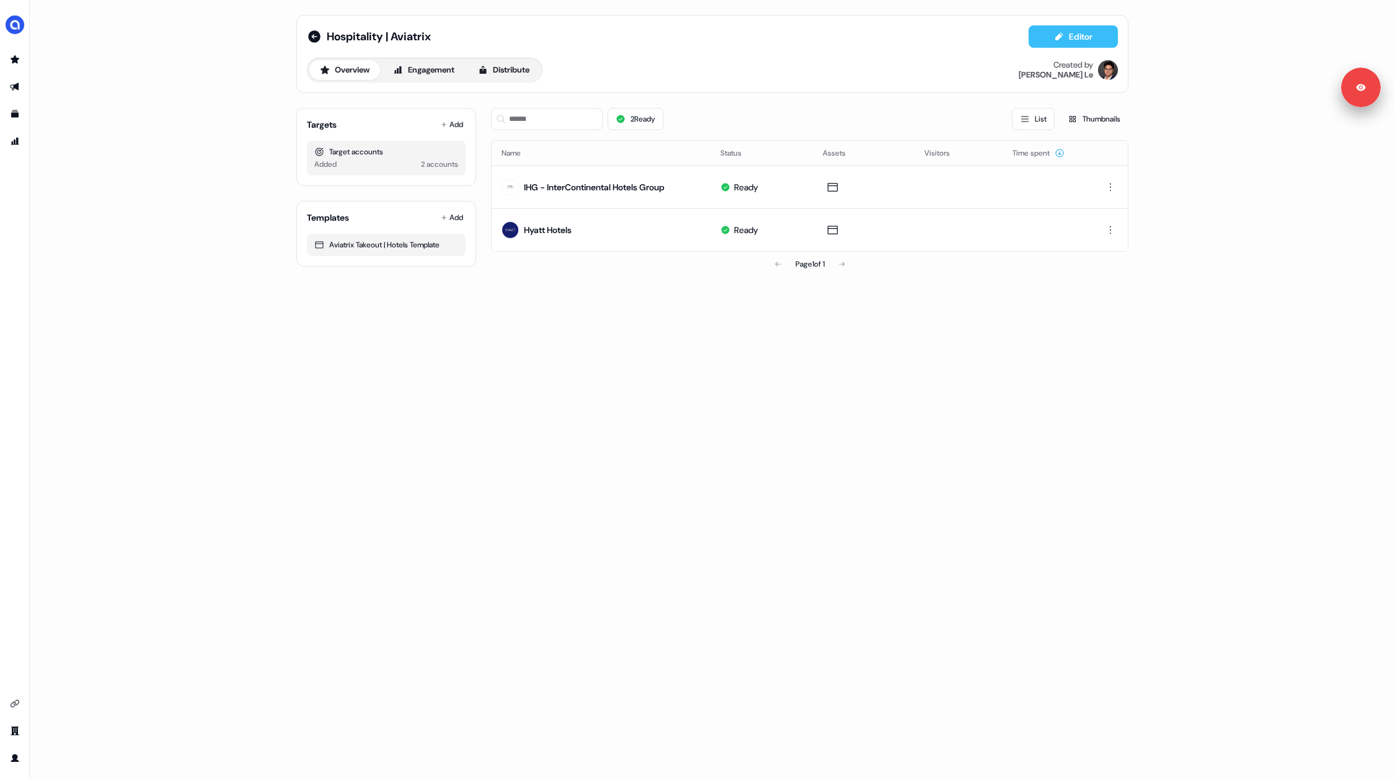
click at [1065, 33] on button "Editor" at bounding box center [1073, 36] width 89 height 22
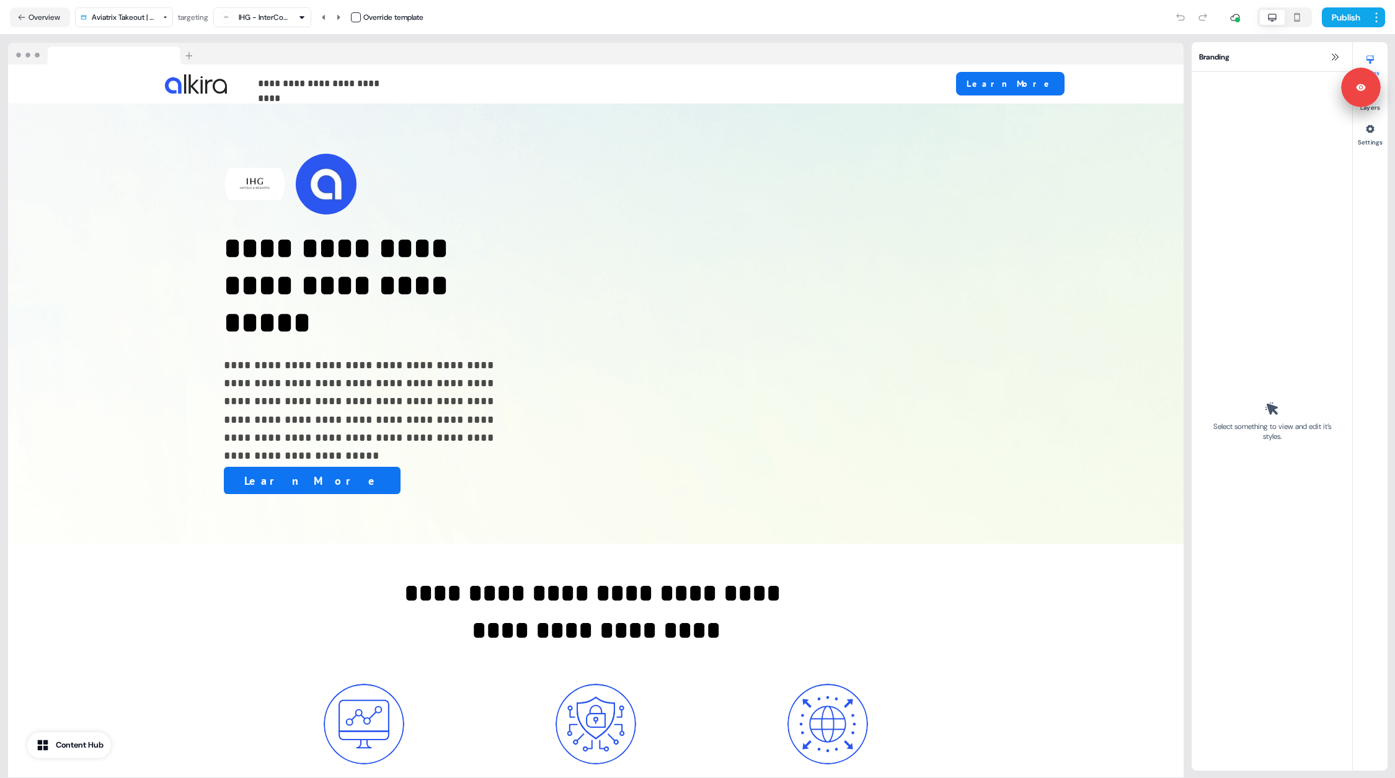
click at [619, 39] on div "**********" at bounding box center [596, 406] width 1192 height 743
click at [38, 40] on div "**********" at bounding box center [596, 406] width 1192 height 743
click at [45, 24] on button "Overview" at bounding box center [40, 17] width 60 height 20
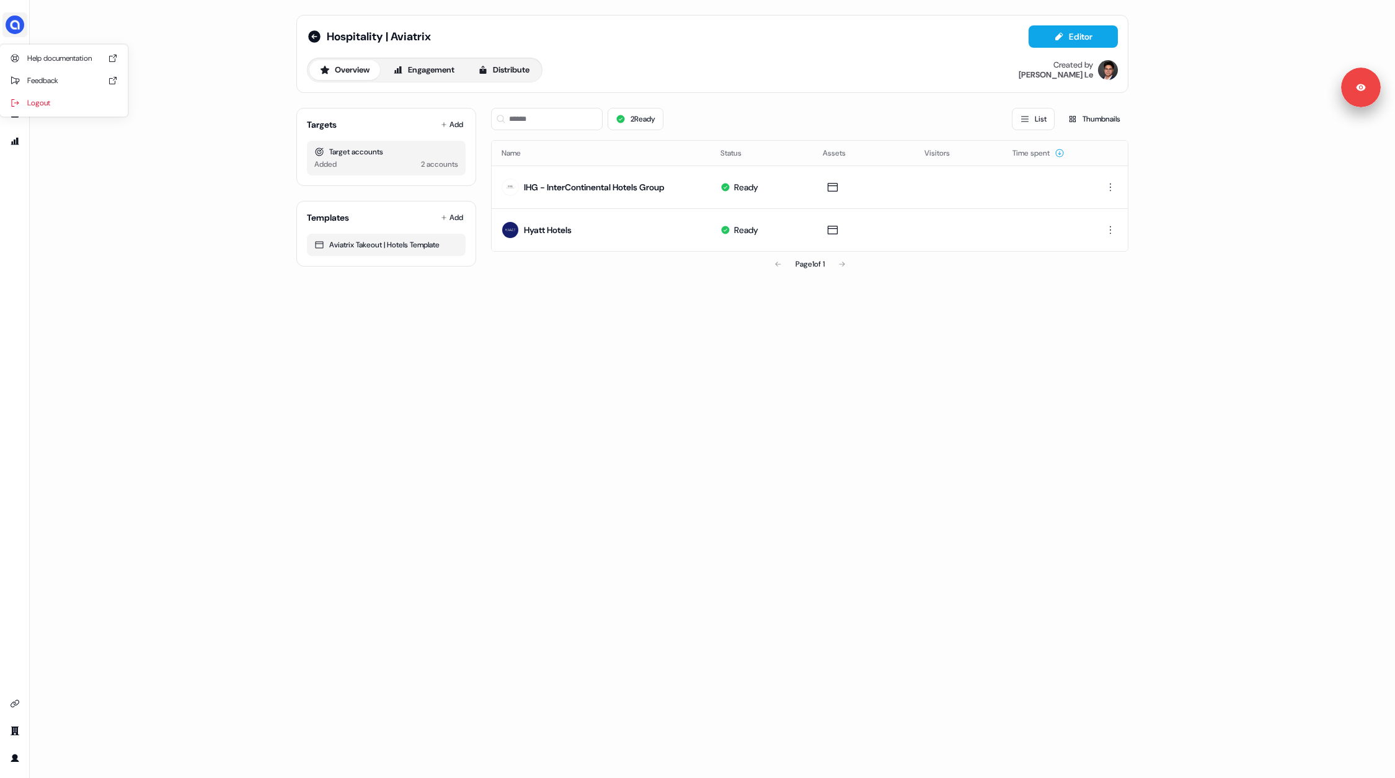
click at [12, 27] on img "side nav menu" at bounding box center [15, 25] width 20 height 20
click at [57, 104] on div "Logout" at bounding box center [64, 103] width 118 height 22
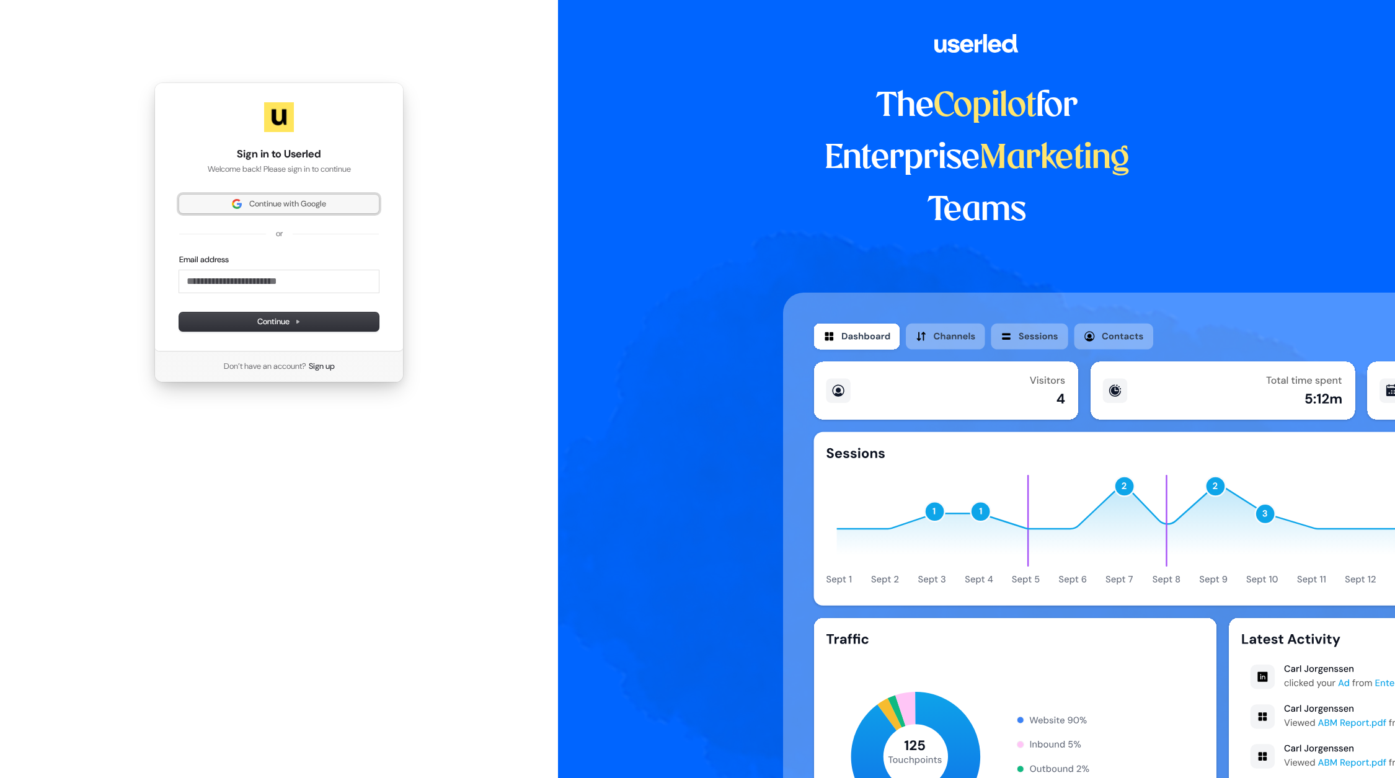
click at [273, 199] on span "Continue with Google" at bounding box center [287, 203] width 77 height 11
